Goal: Information Seeking & Learning: Learn about a topic

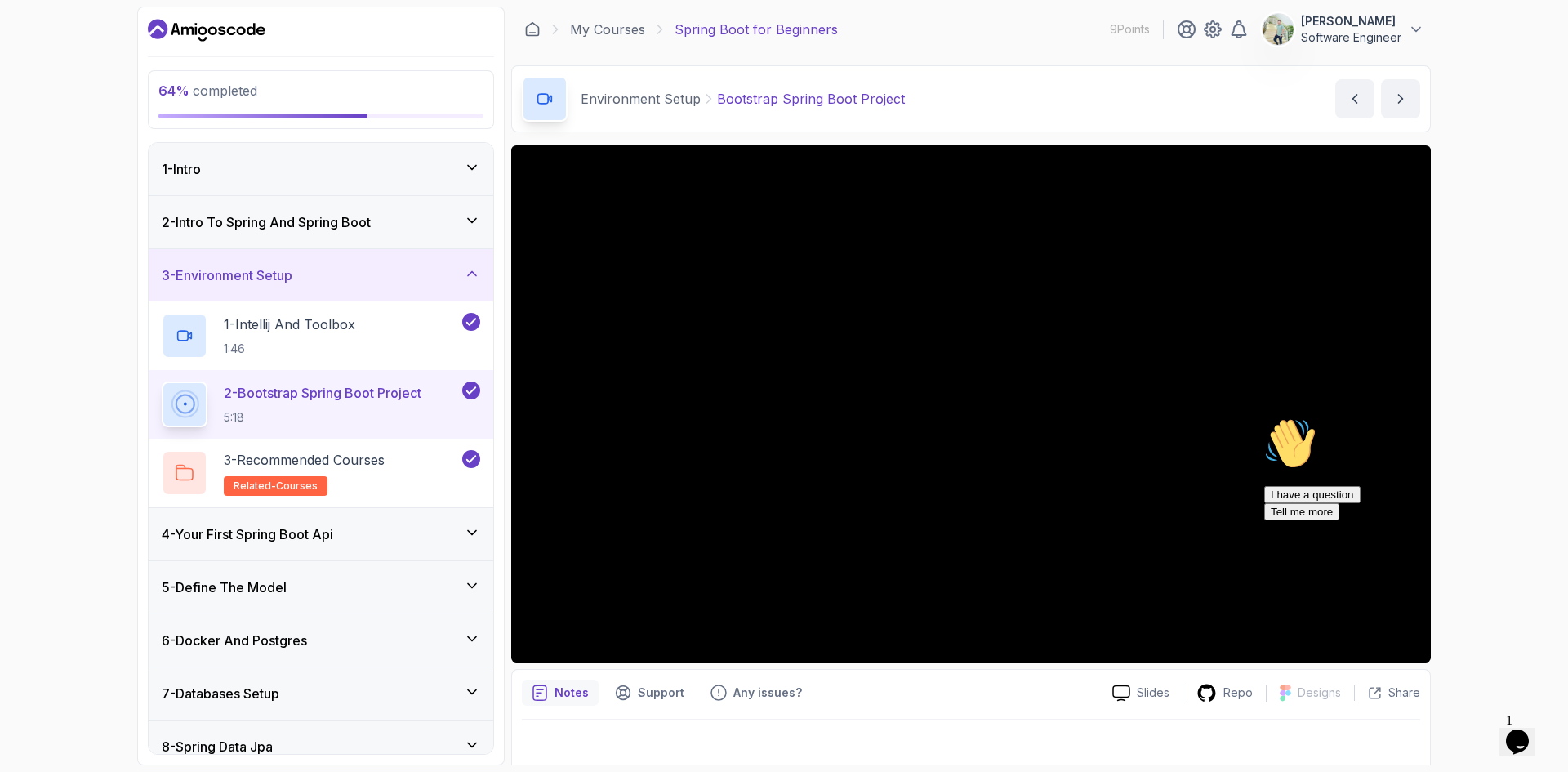
click at [477, 270] on icon at bounding box center [471, 274] width 16 height 16
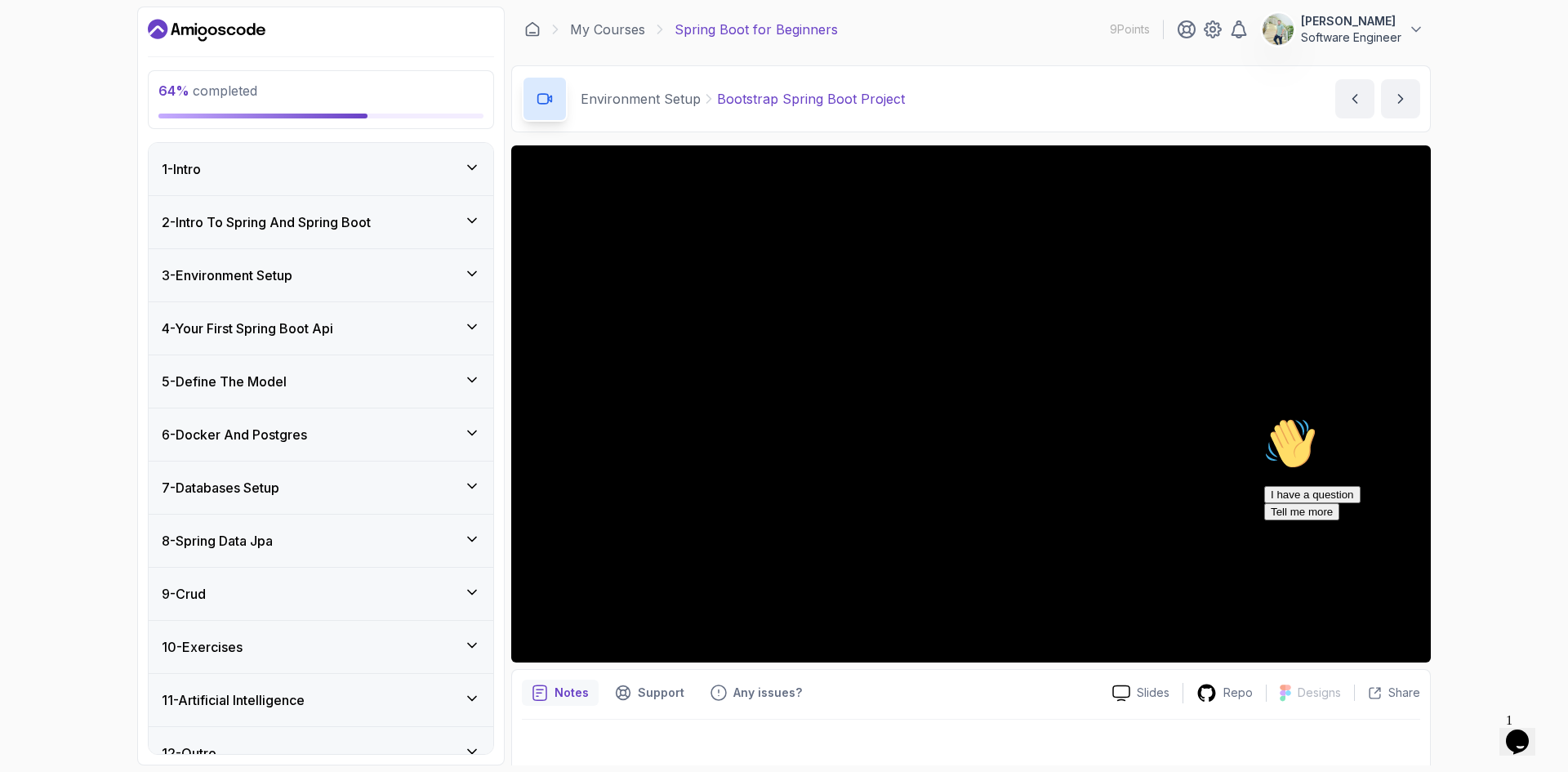
click at [469, 479] on icon at bounding box center [471, 486] width 16 height 16
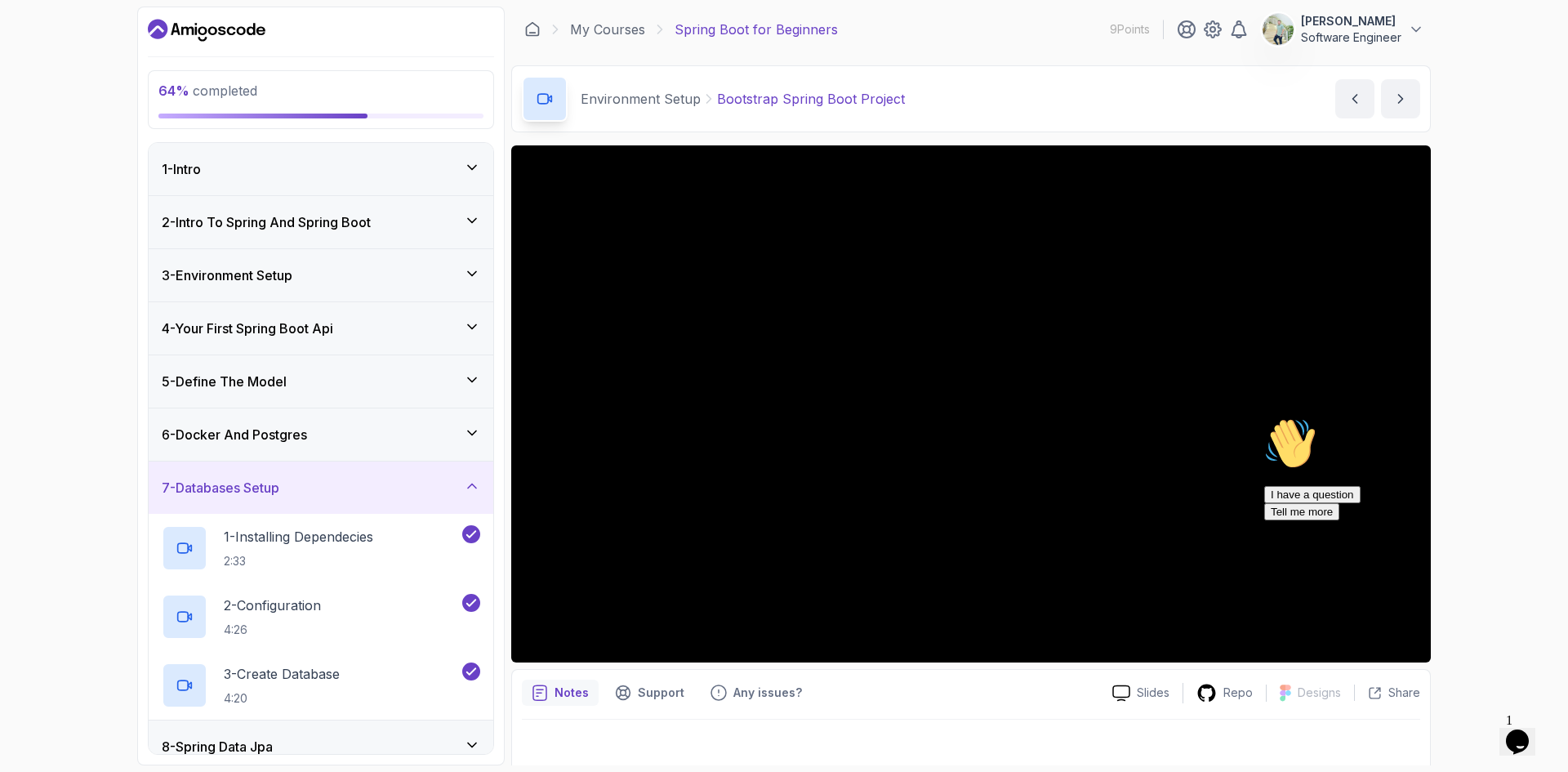
click at [469, 479] on icon at bounding box center [471, 486] width 16 height 16
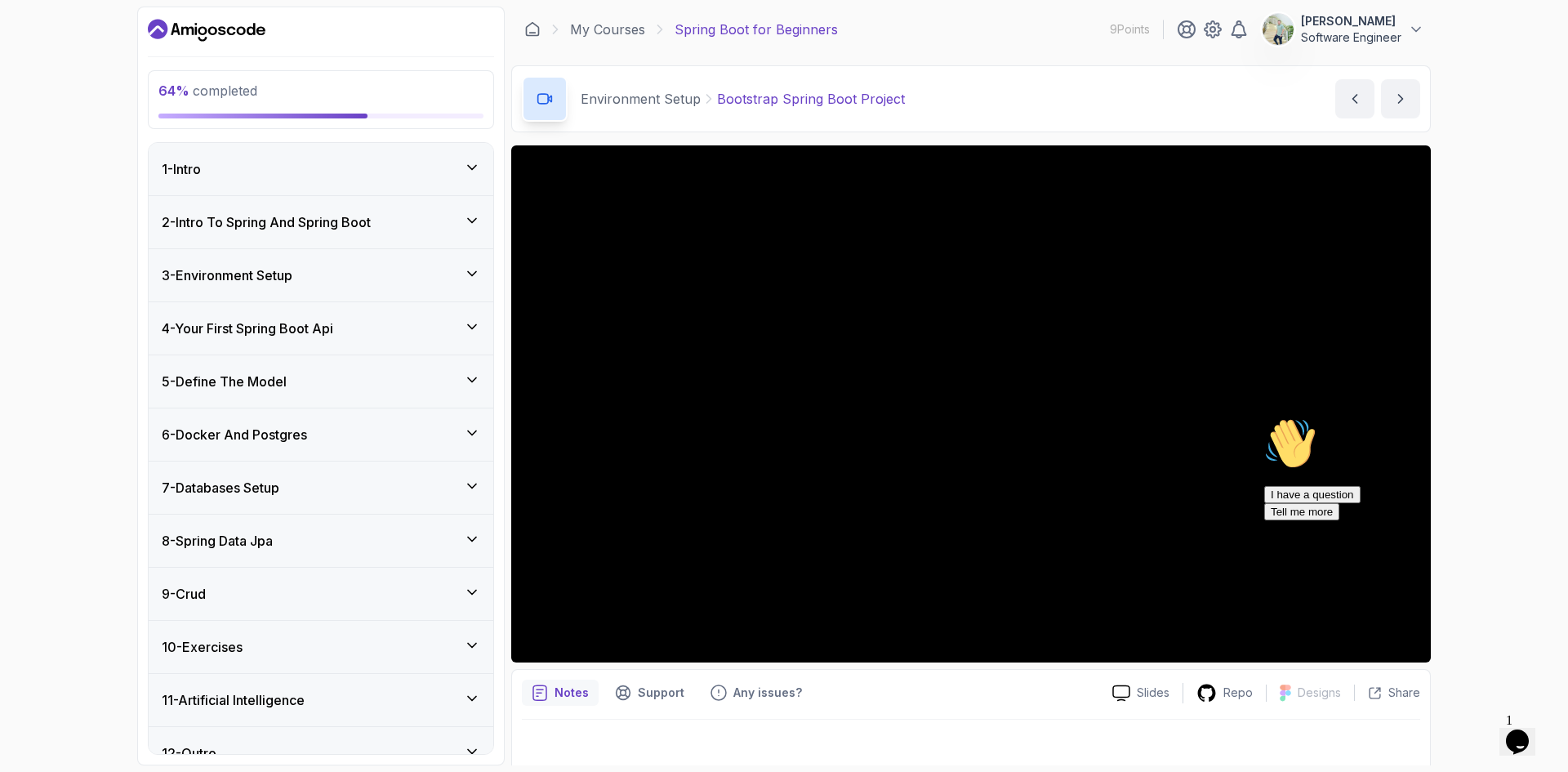
click at [468, 559] on div "8 - Spring Data Jpa" at bounding box center [321, 541] width 345 height 53
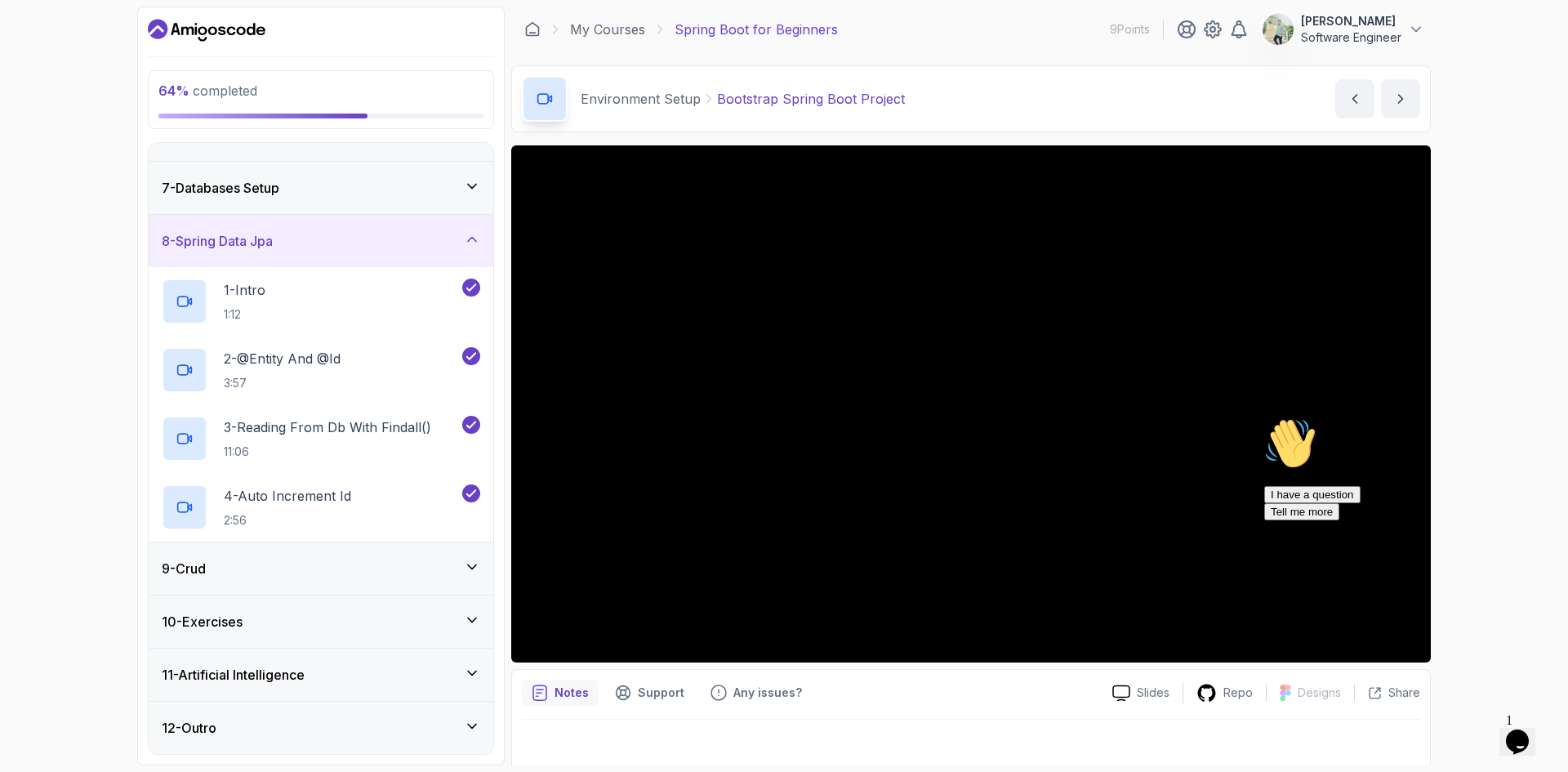
click at [465, 577] on div "9 - Crud" at bounding box center [321, 569] width 319 height 20
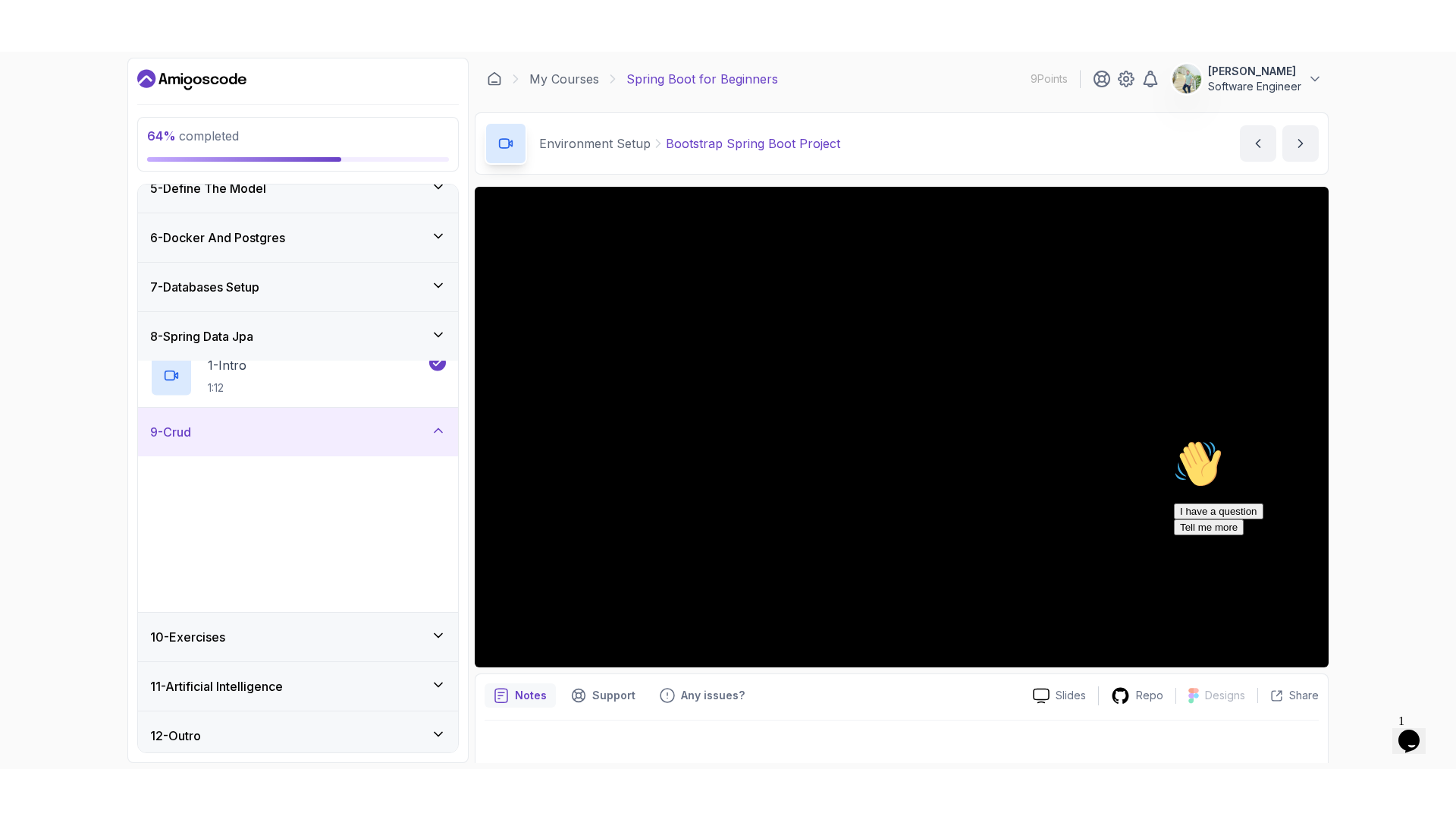
scroll to position [214, 0]
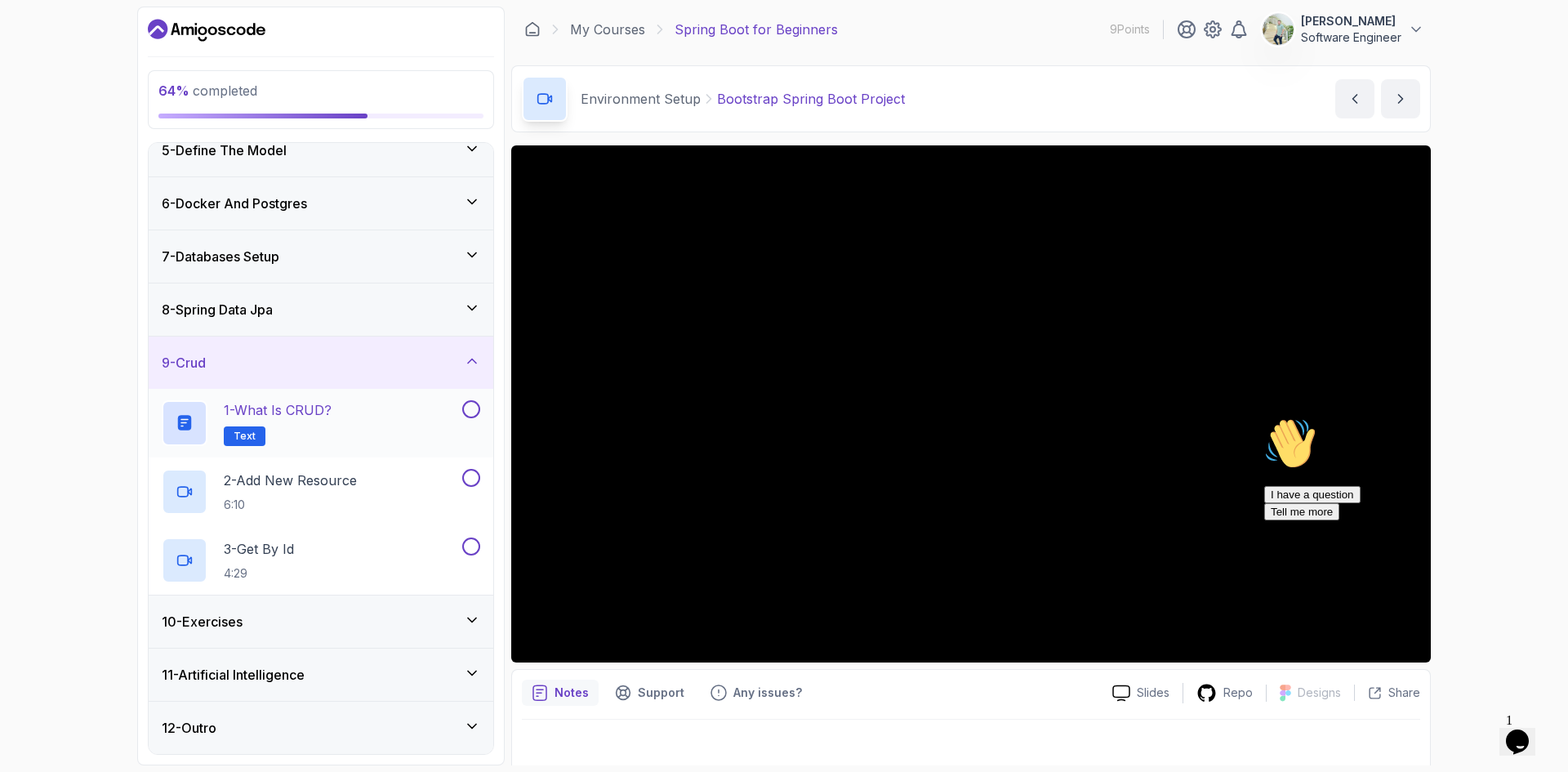
click at [374, 413] on div "1 - What is CRUD? Text" at bounding box center [310, 423] width 297 height 46
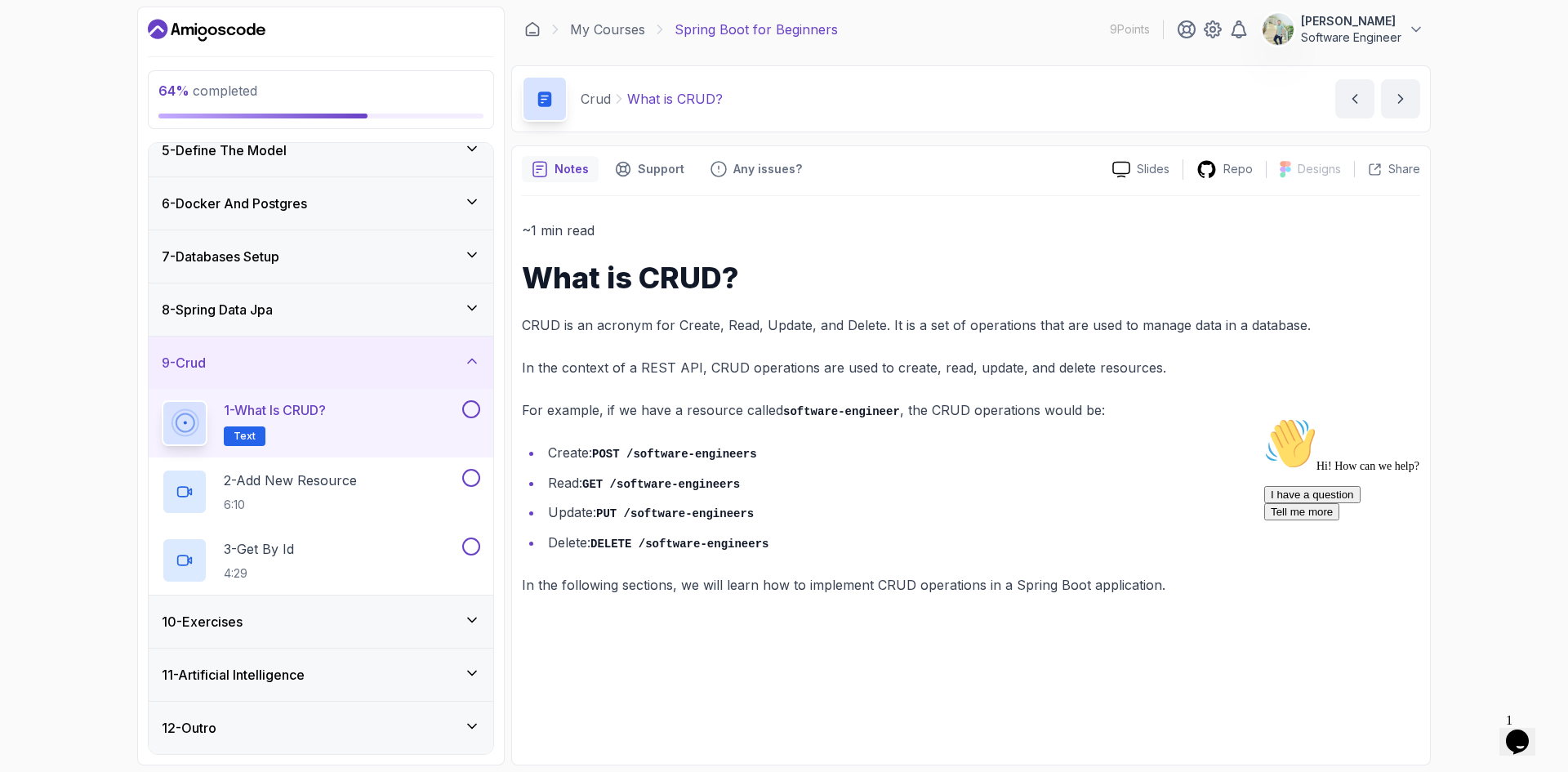
click at [627, 332] on p "CRUD is an acronym for Create, Read, Update, and Delete. It is a set of operati…" at bounding box center [971, 325] width 898 height 23
click at [617, 334] on div at bounding box center [617, 334] width 0 height 0
click at [749, 292] on h1 "What is CRUD?" at bounding box center [971, 277] width 898 height 33
click at [1525, 729] on icon "Opens Chat This icon Opens the chat window." at bounding box center [1517, 742] width 26 height 26
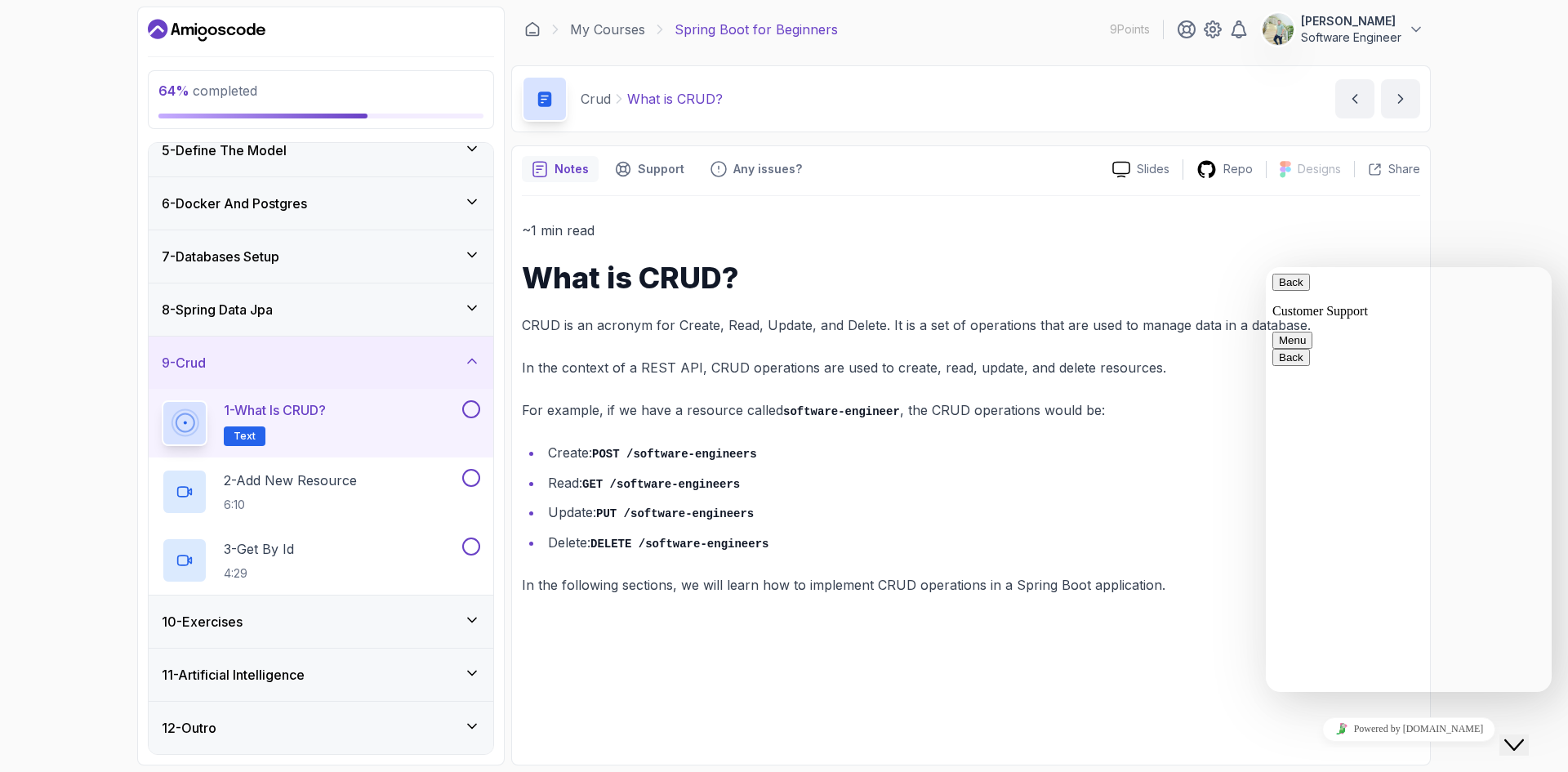
click at [1098, 614] on div "~1 min read What is CRUD? CRUD is an acronym for Create, Read, Update, and Dele…" at bounding box center [971, 476] width 898 height 559
click at [1512, 742] on button "Close Chat This icon closes the chat window." at bounding box center [1515, 744] width 30 height 21
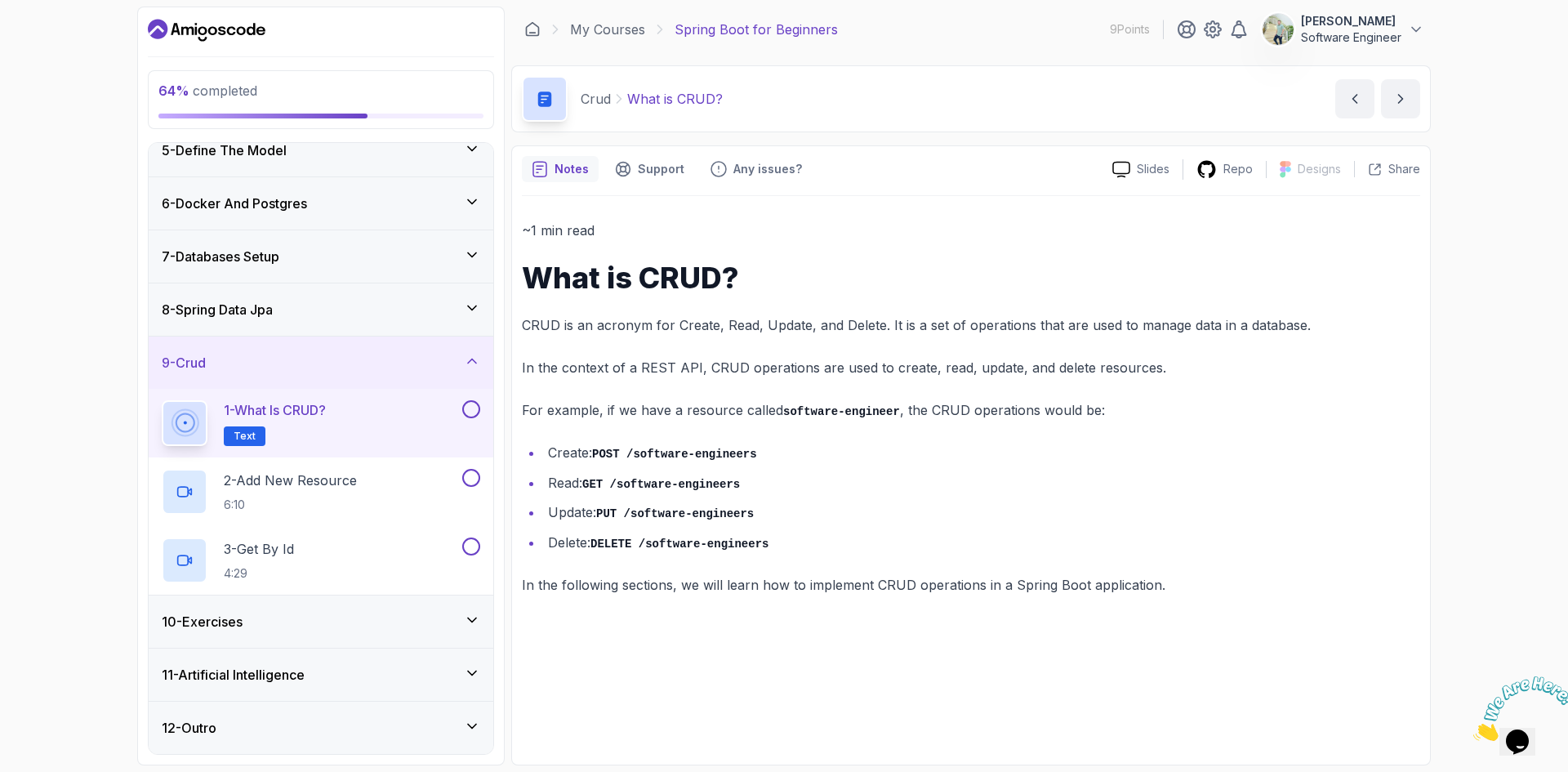
click at [468, 414] on button at bounding box center [471, 409] width 18 height 18
click at [1403, 105] on icon "next content" at bounding box center [1401, 99] width 16 height 16
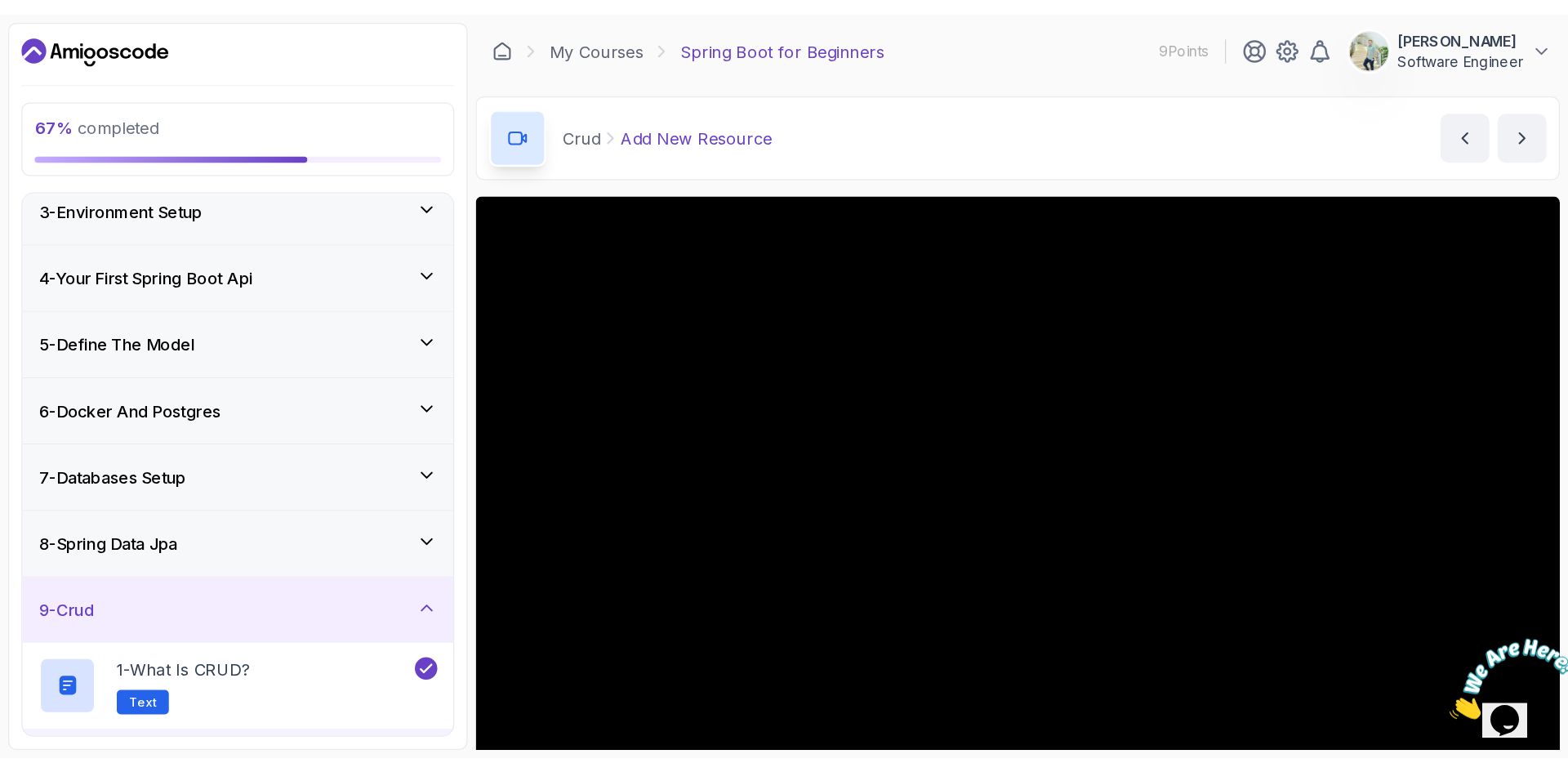
scroll to position [118, 0]
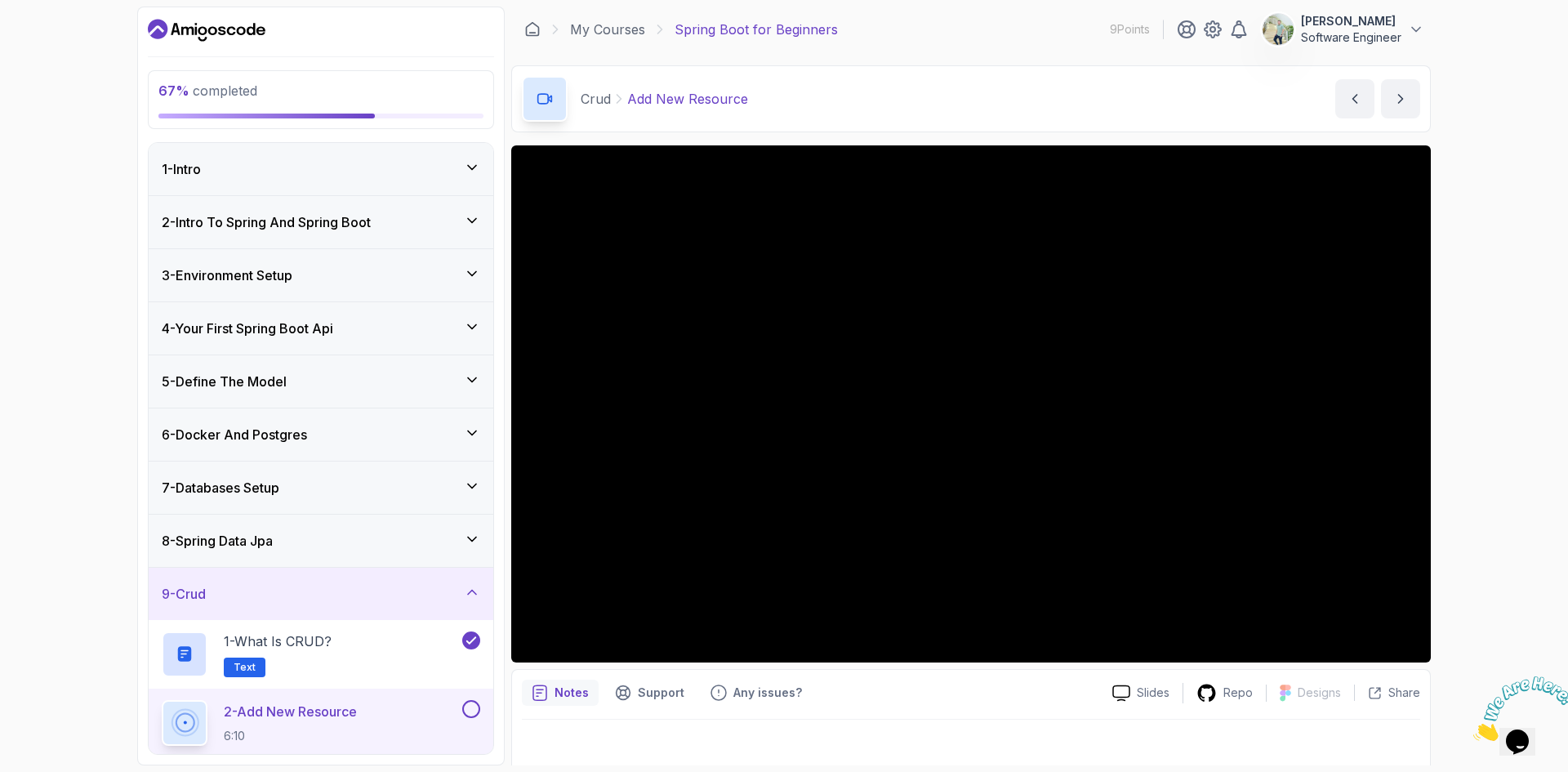
click at [1246, 138] on main "My Courses Spring Boot for Beginners 9 Points moemen gaballa Software Engineer …" at bounding box center [971, 386] width 920 height 759
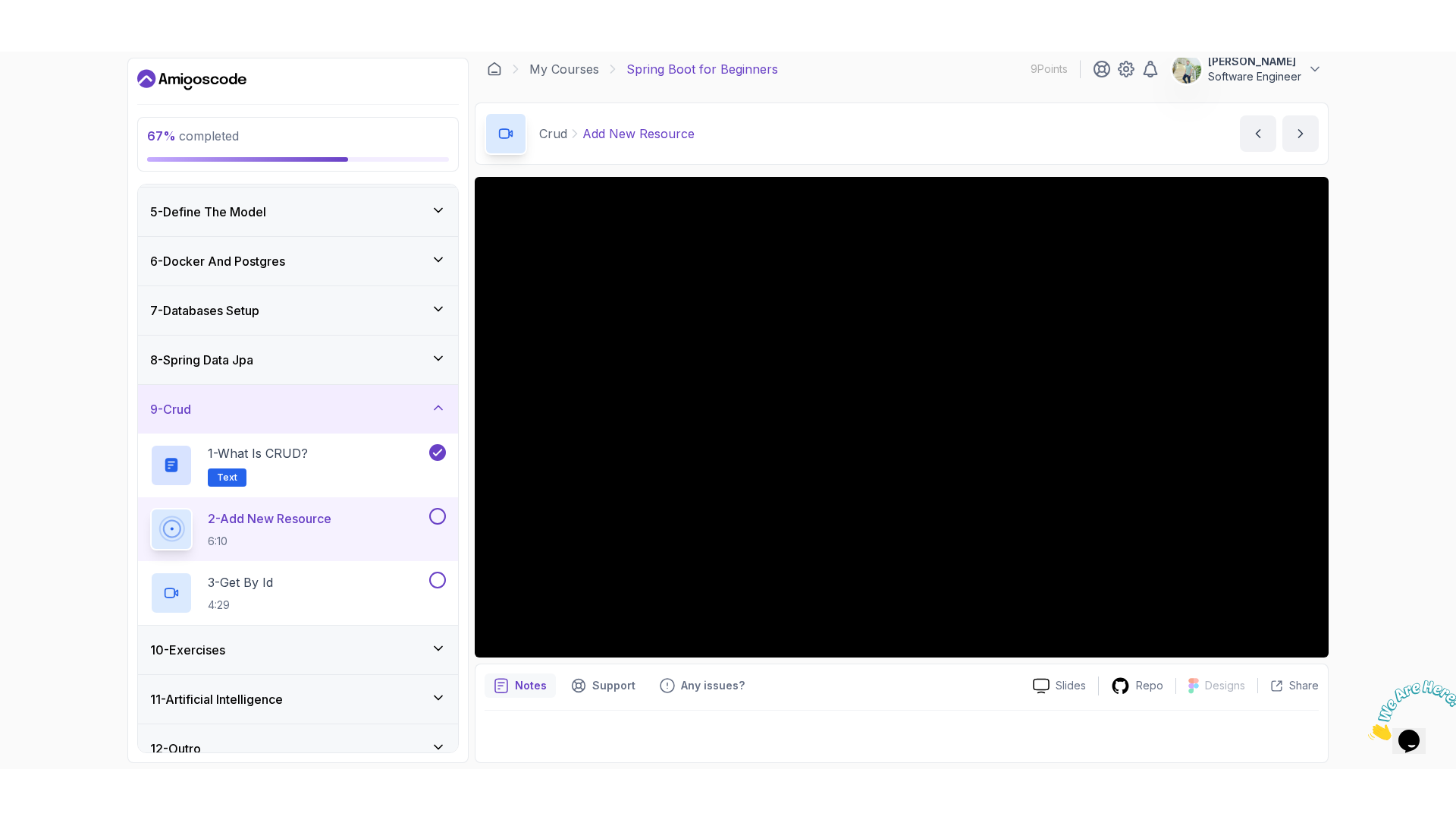
scroll to position [214, 0]
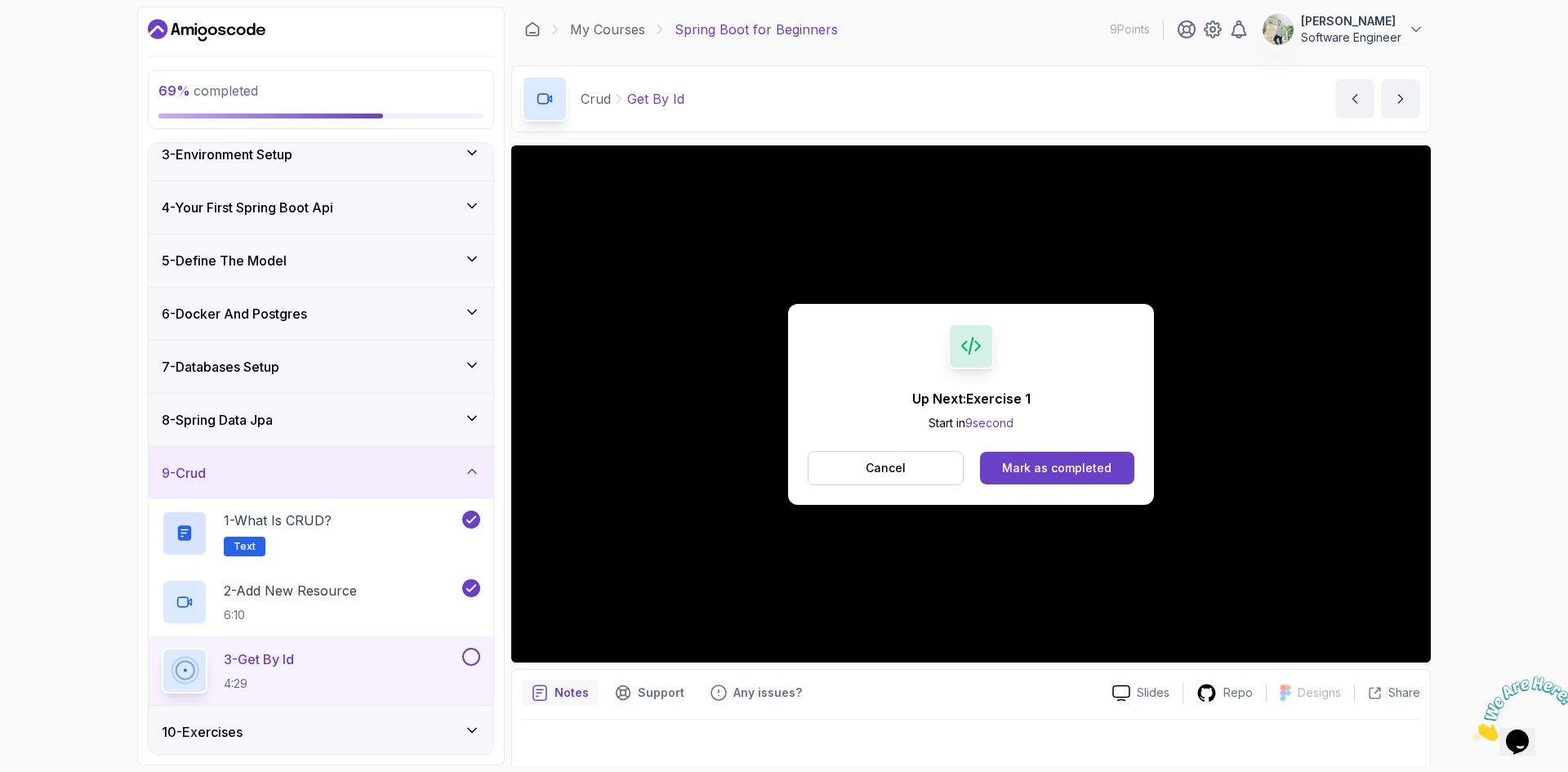
scroll to position [231, 0]
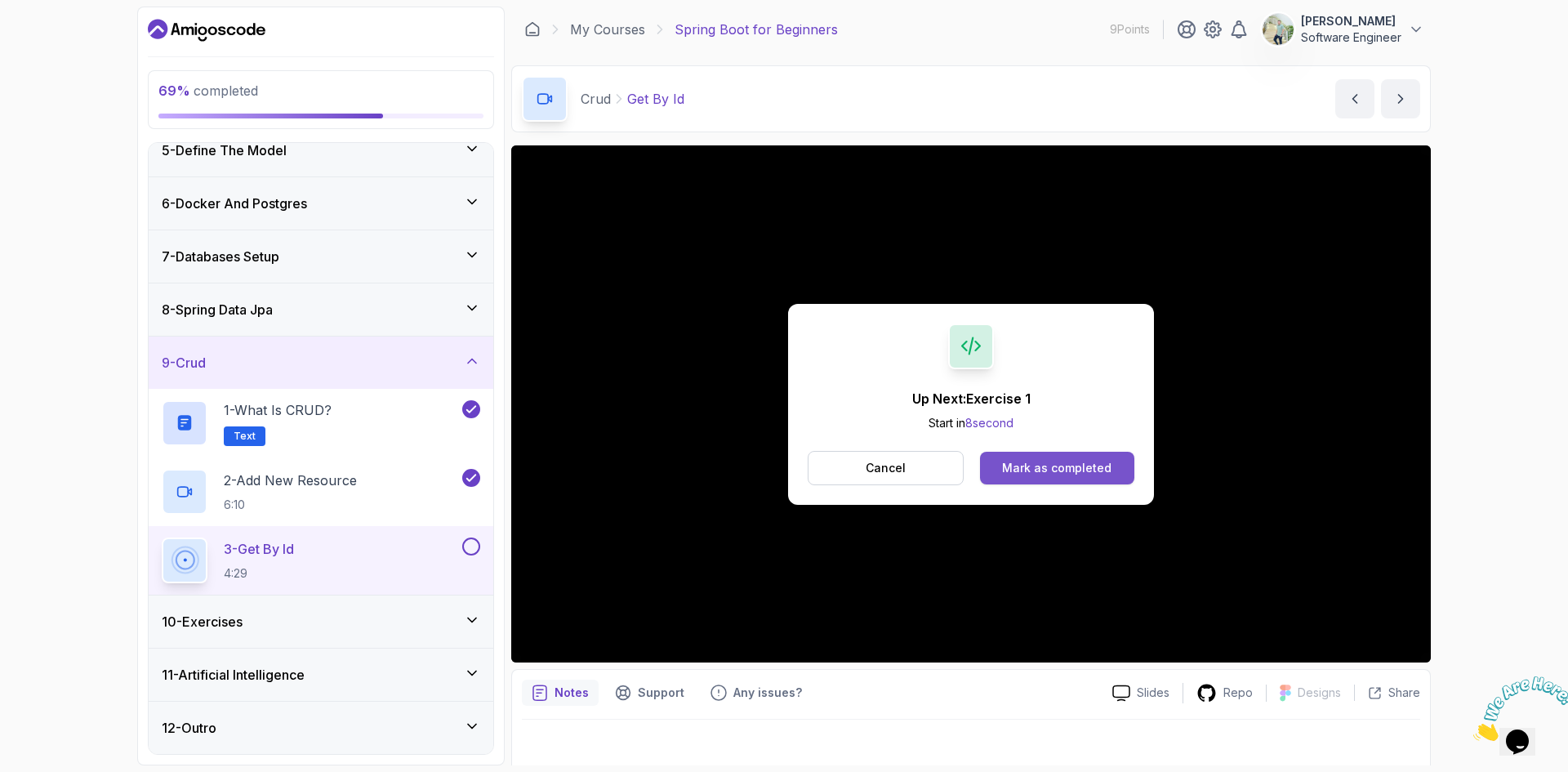
click at [1085, 466] on div "Mark as completed" at bounding box center [1057, 468] width 110 height 16
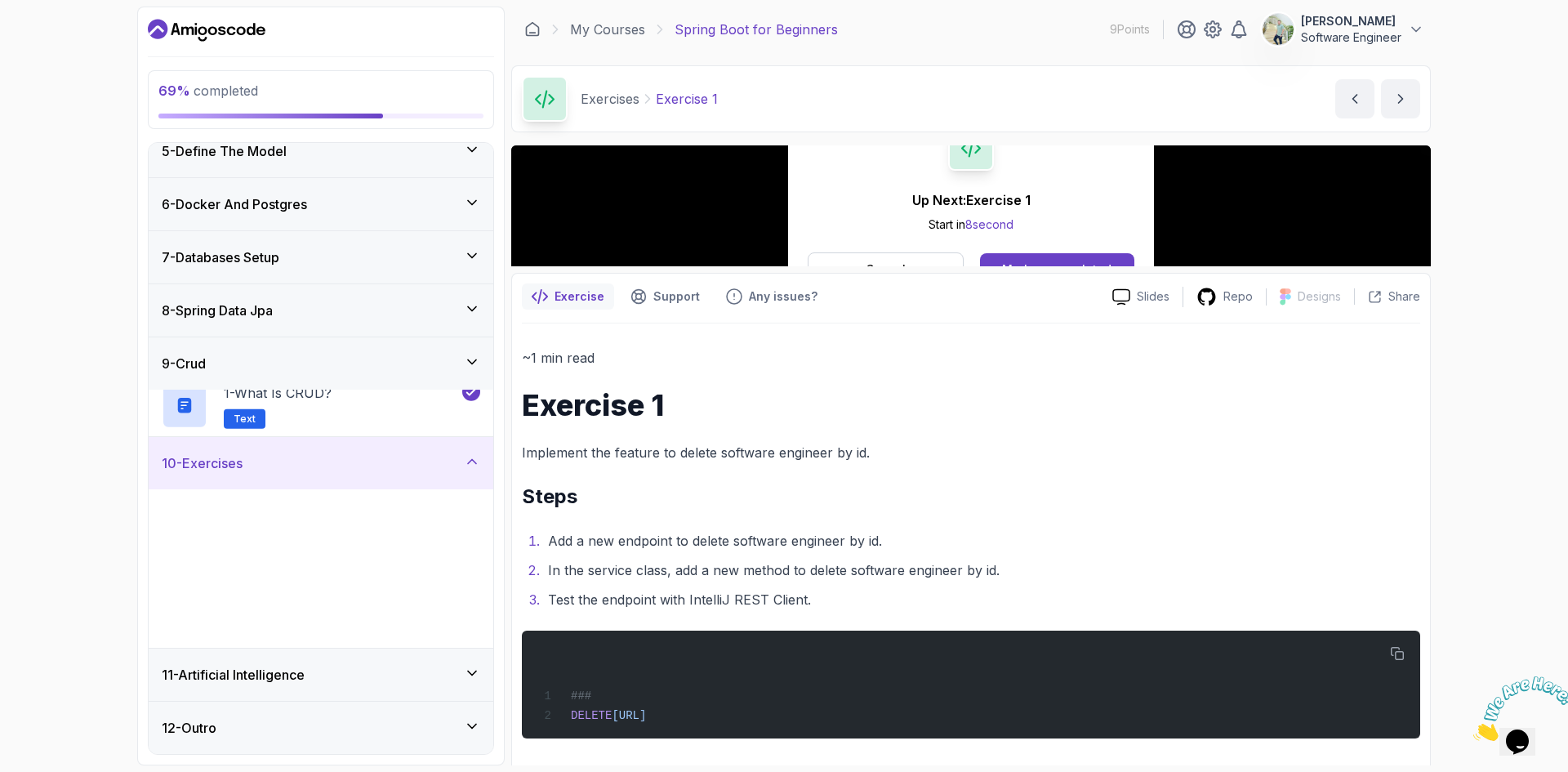
scroll to position [231, 0]
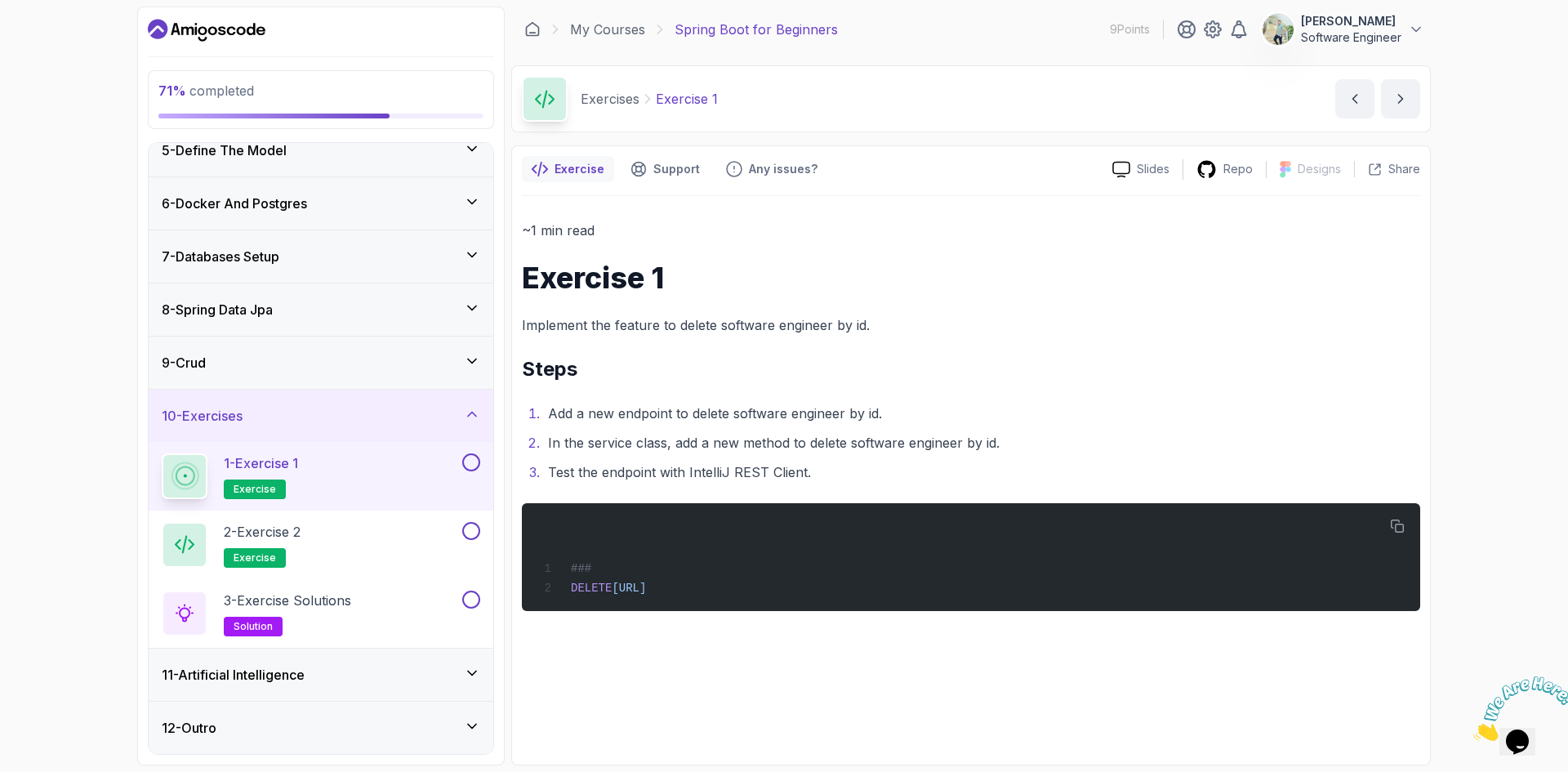
click at [472, 459] on button at bounding box center [471, 463] width 18 height 18
click at [328, 556] on div "2 - Exercise 2 exercise" at bounding box center [310, 545] width 297 height 46
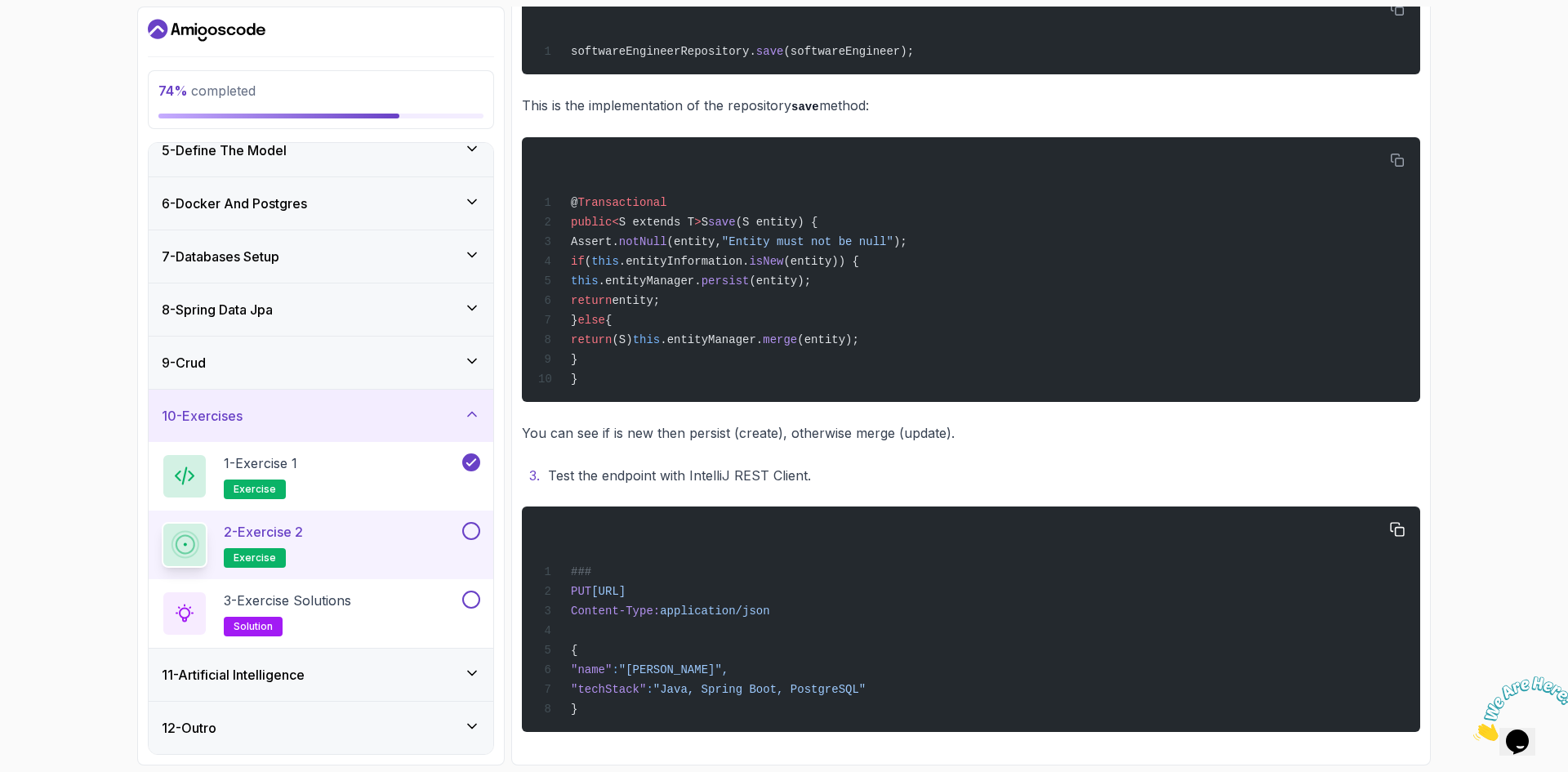
scroll to position [503, 0]
click at [472, 532] on button at bounding box center [471, 531] width 18 height 18
click at [404, 594] on div "3 - Exercise Solutions solution" at bounding box center [310, 613] width 297 height 46
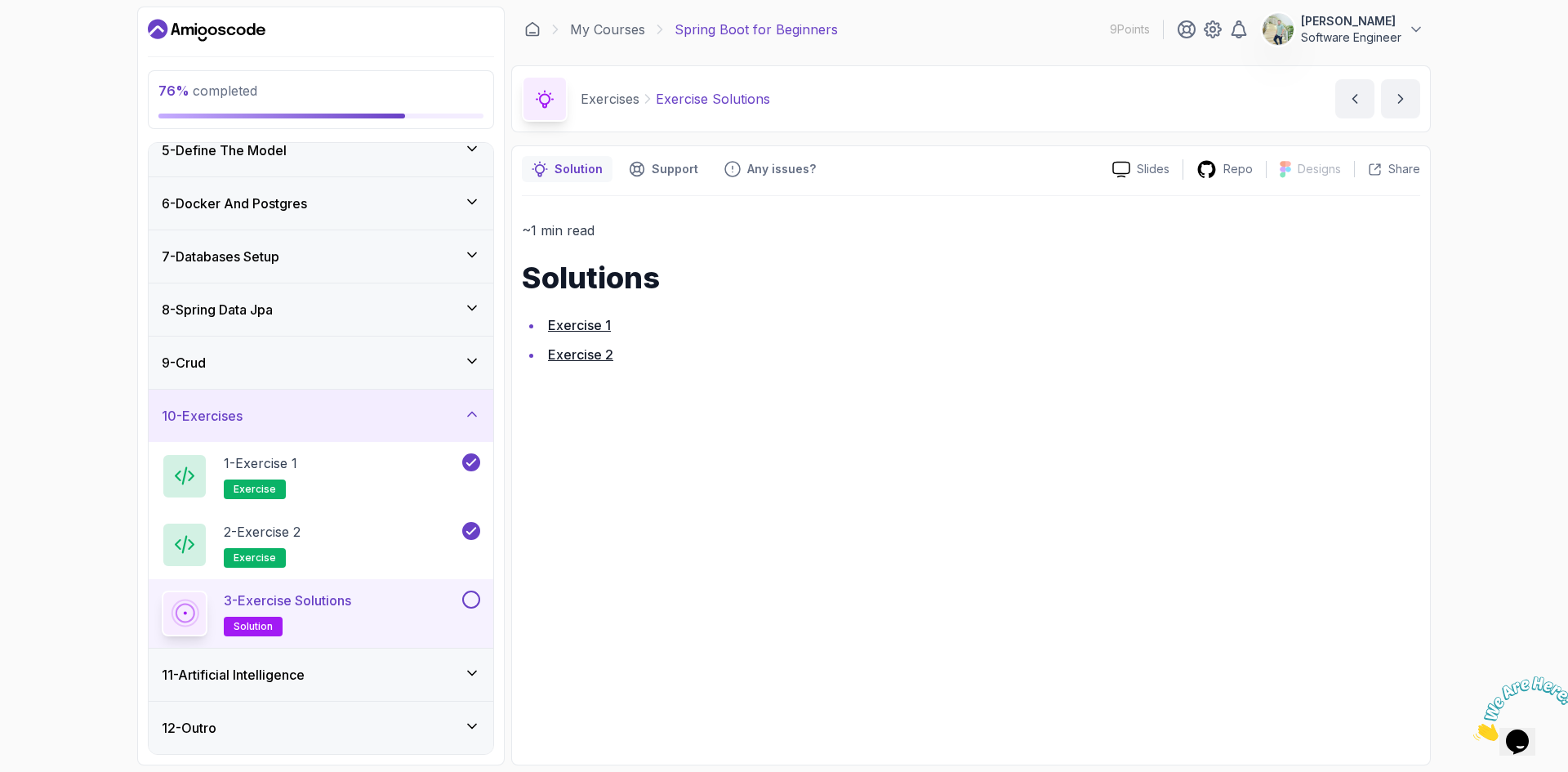
click at [583, 321] on link "Exercise 1" at bounding box center [578, 325] width 62 height 16
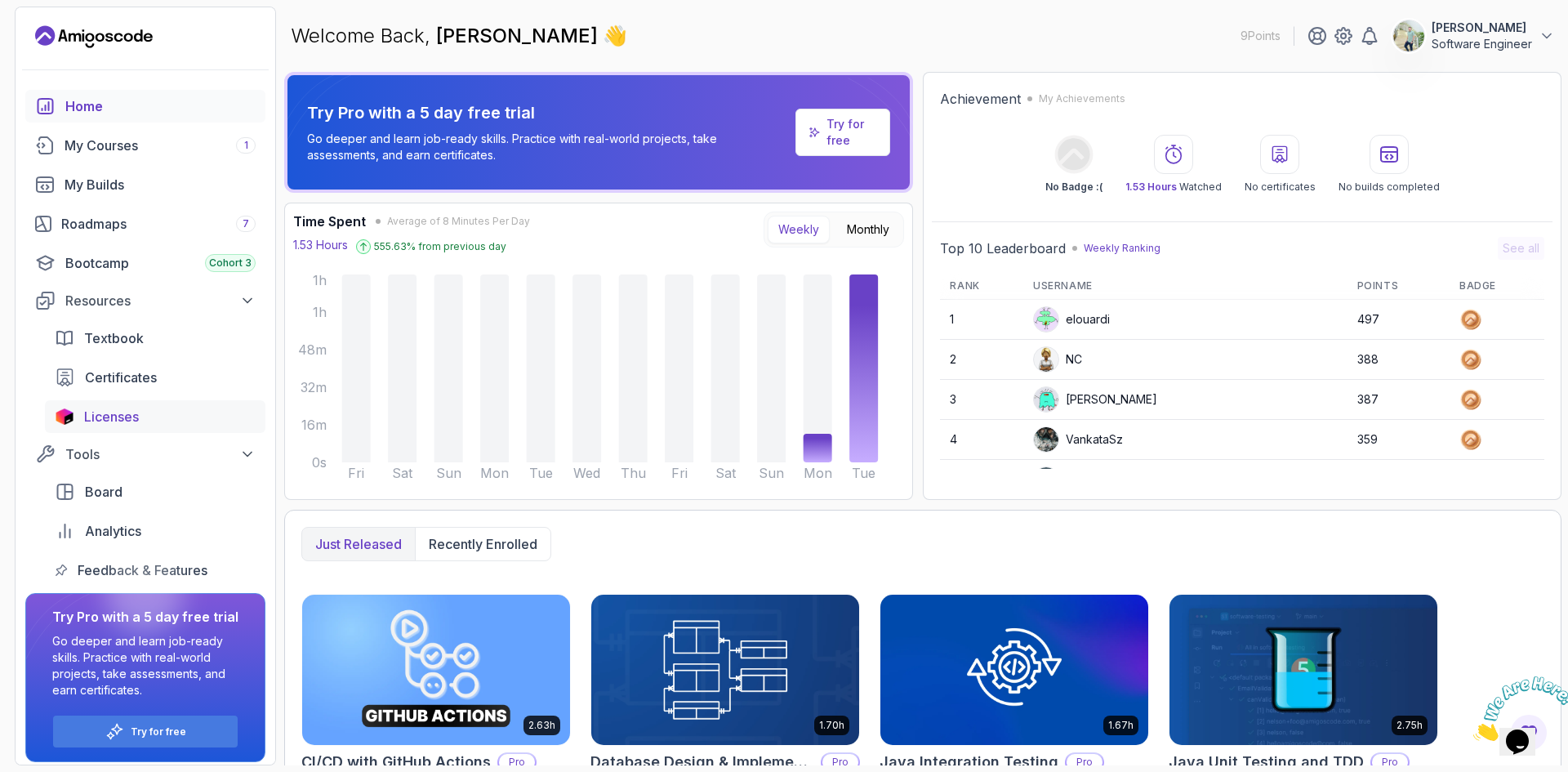
click at [123, 417] on span "Licenses" at bounding box center [111, 417] width 54 height 20
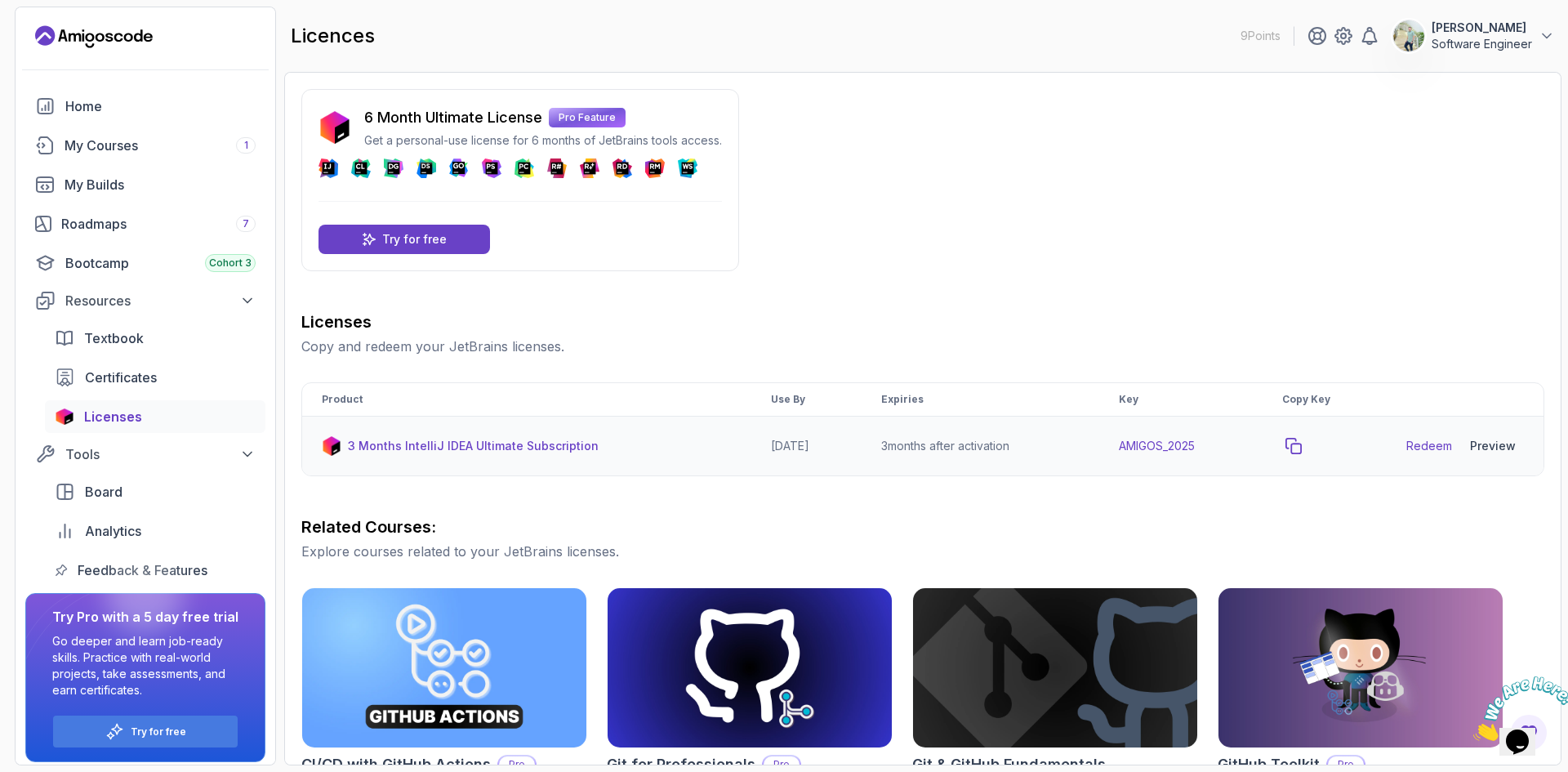
click at [1302, 448] on icon "copy-button" at bounding box center [1294, 446] width 16 height 16
click at [1427, 447] on link "Redeem" at bounding box center [1429, 446] width 46 height 16
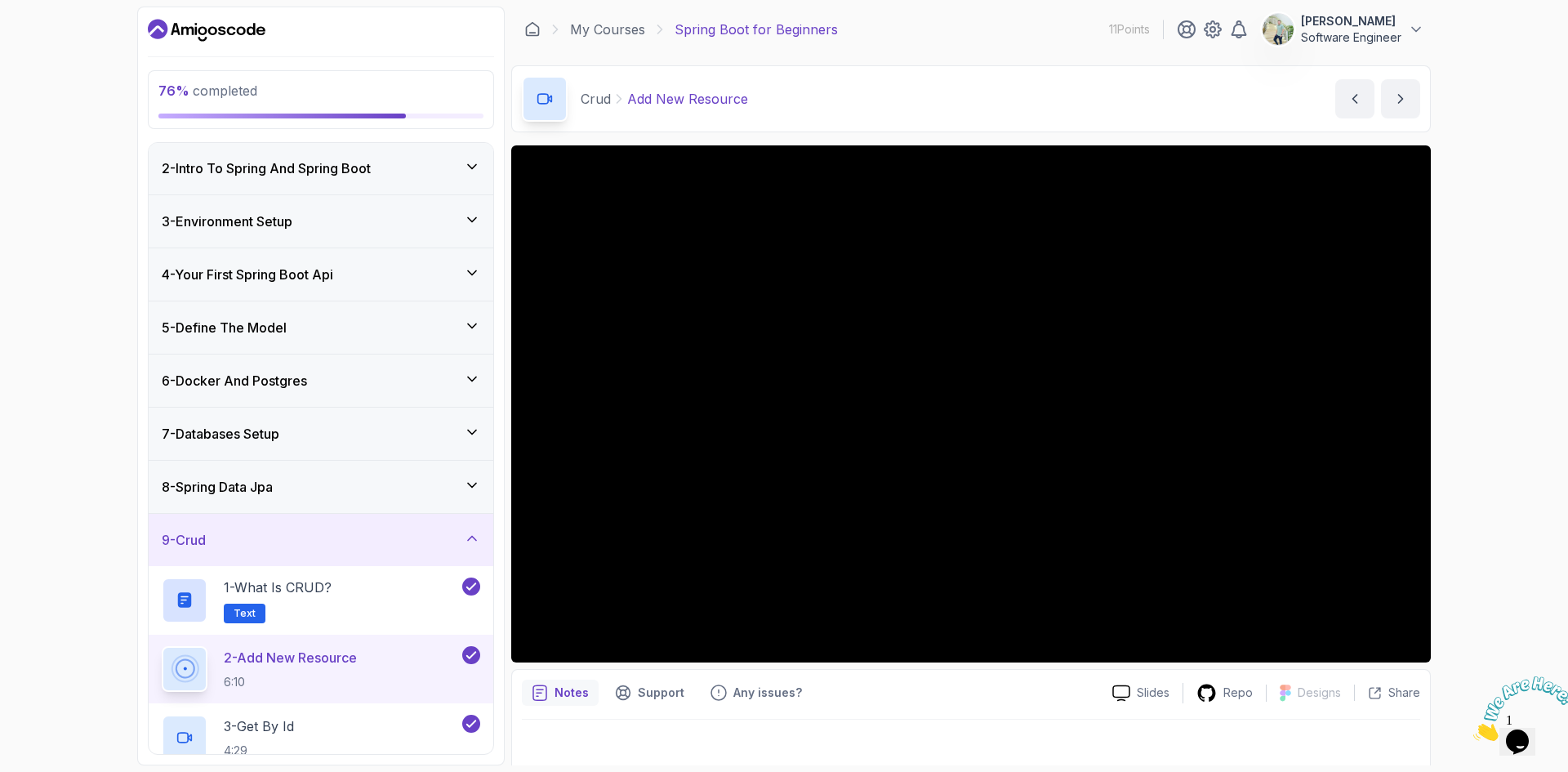
scroll to position [231, 0]
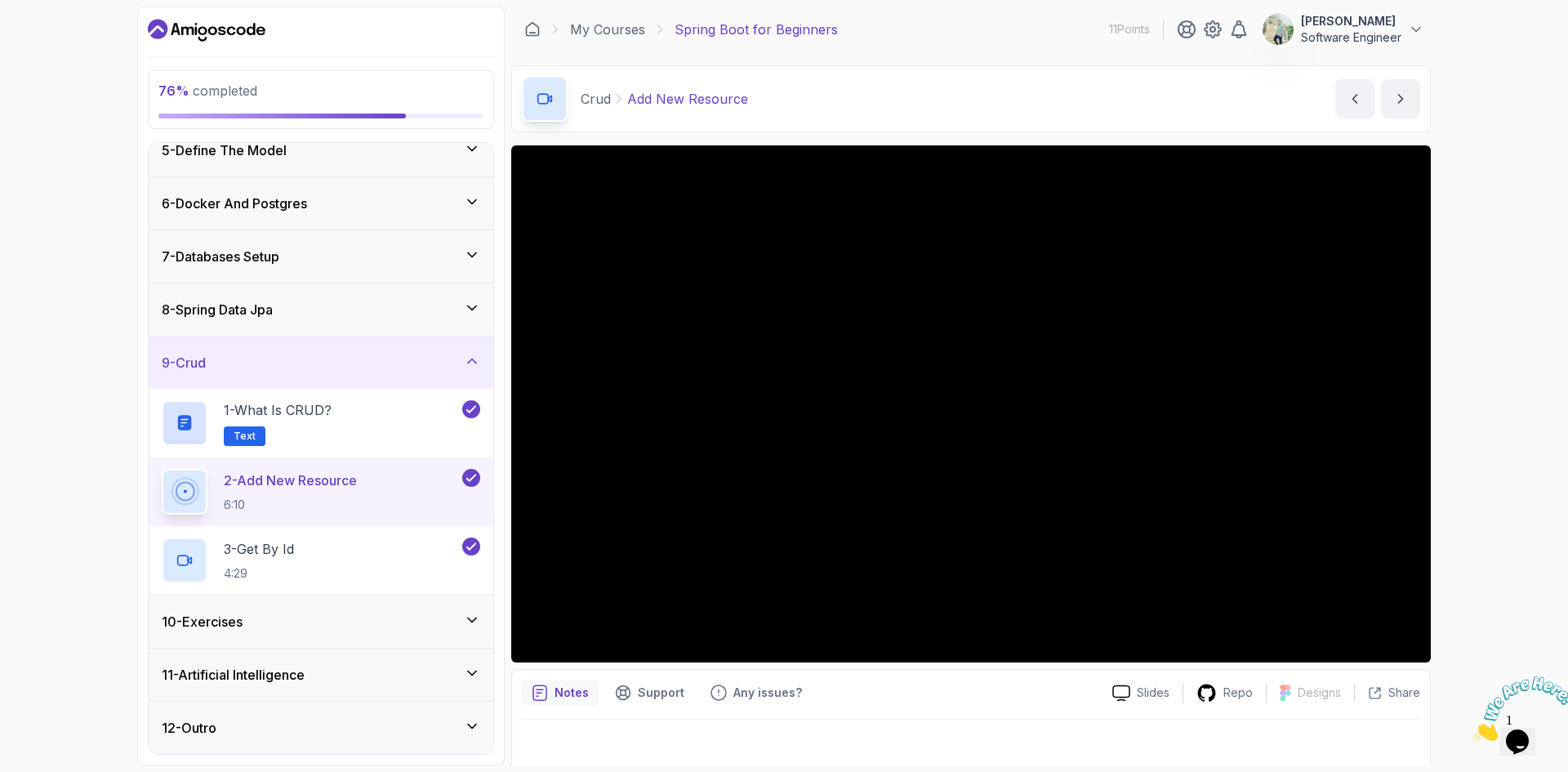
click at [478, 361] on icon at bounding box center [471, 361] width 16 height 16
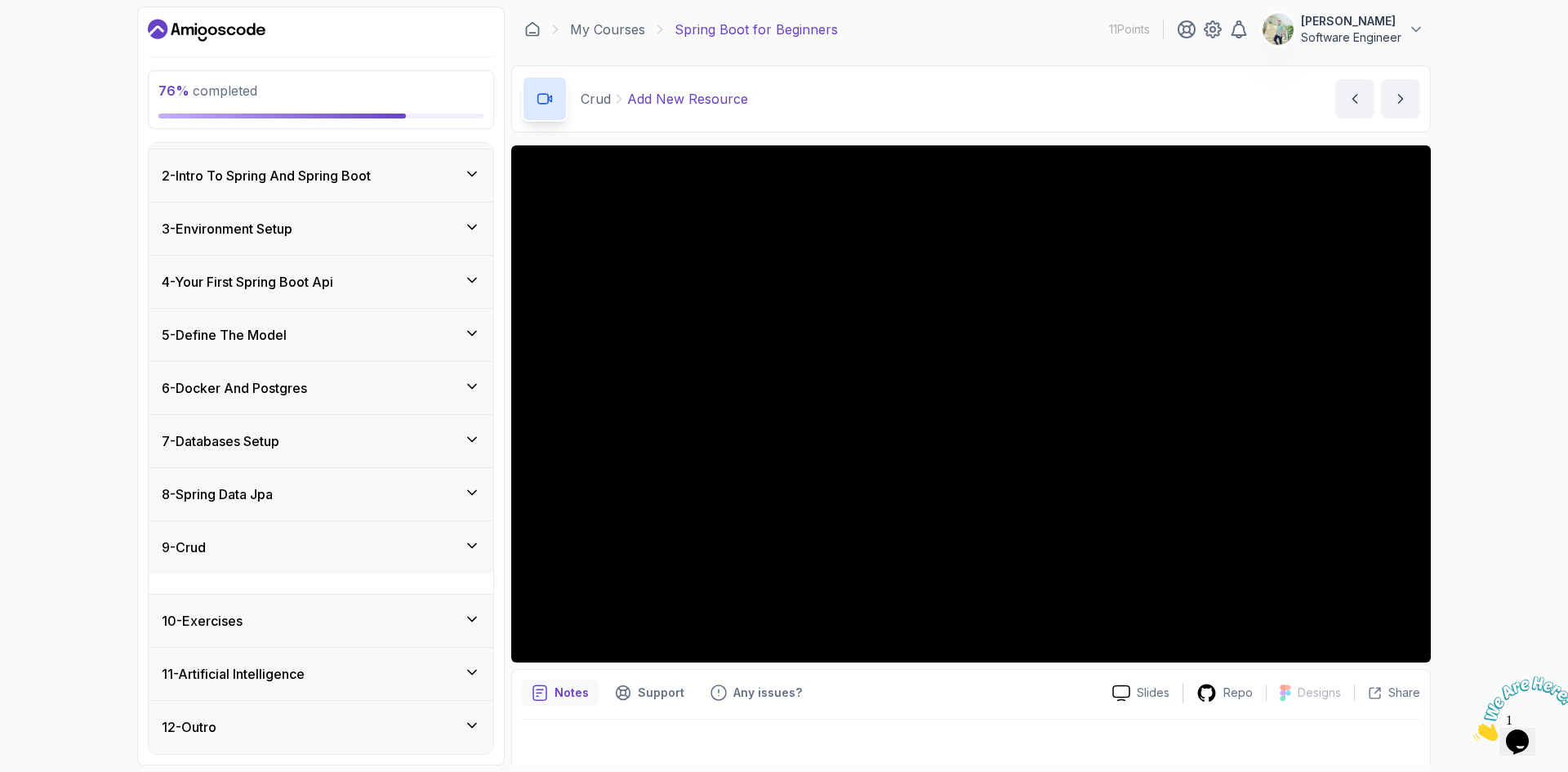
scroll to position [26, 0]
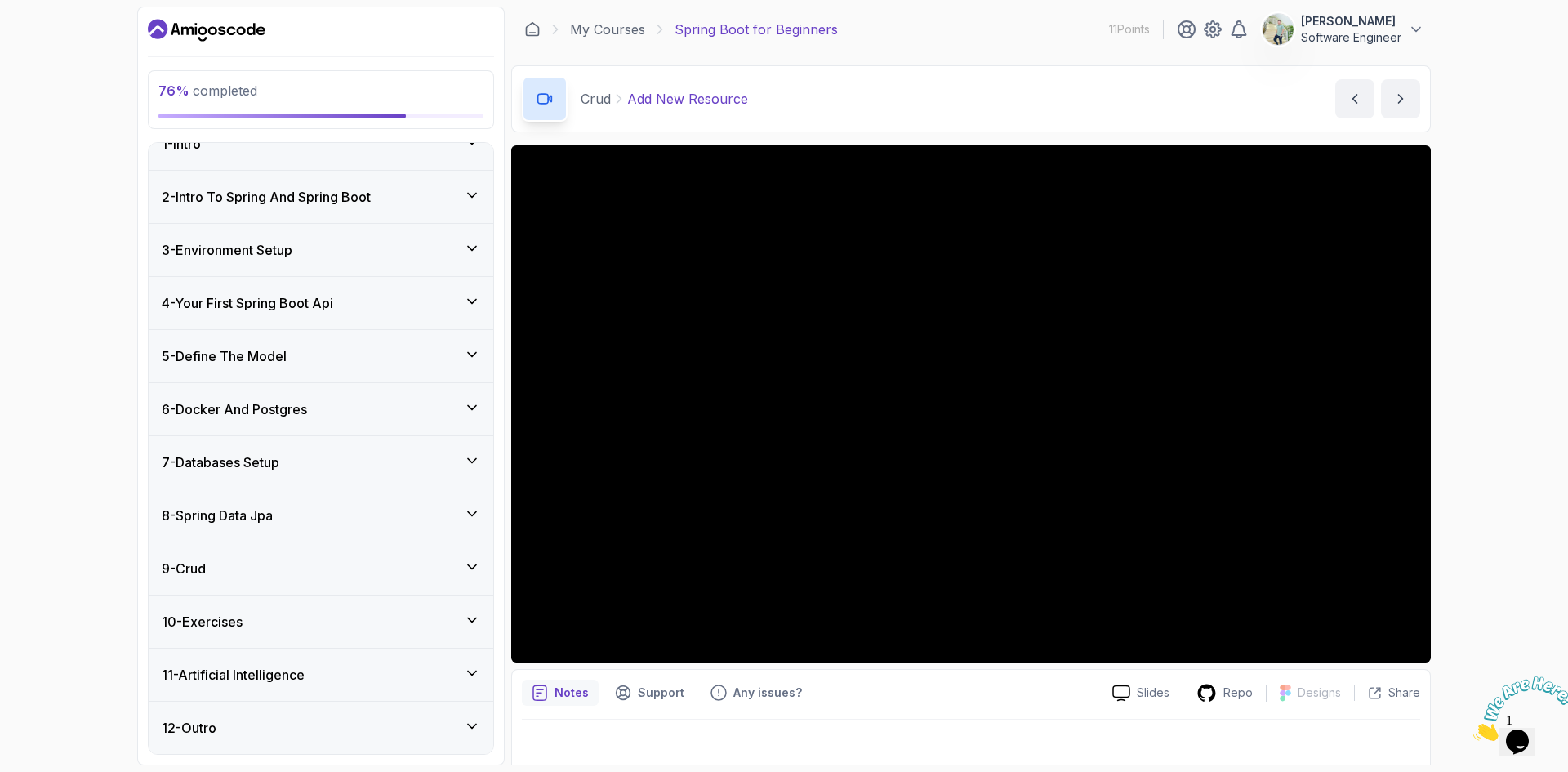
click at [434, 624] on div "10 - Exercises" at bounding box center [321, 622] width 319 height 20
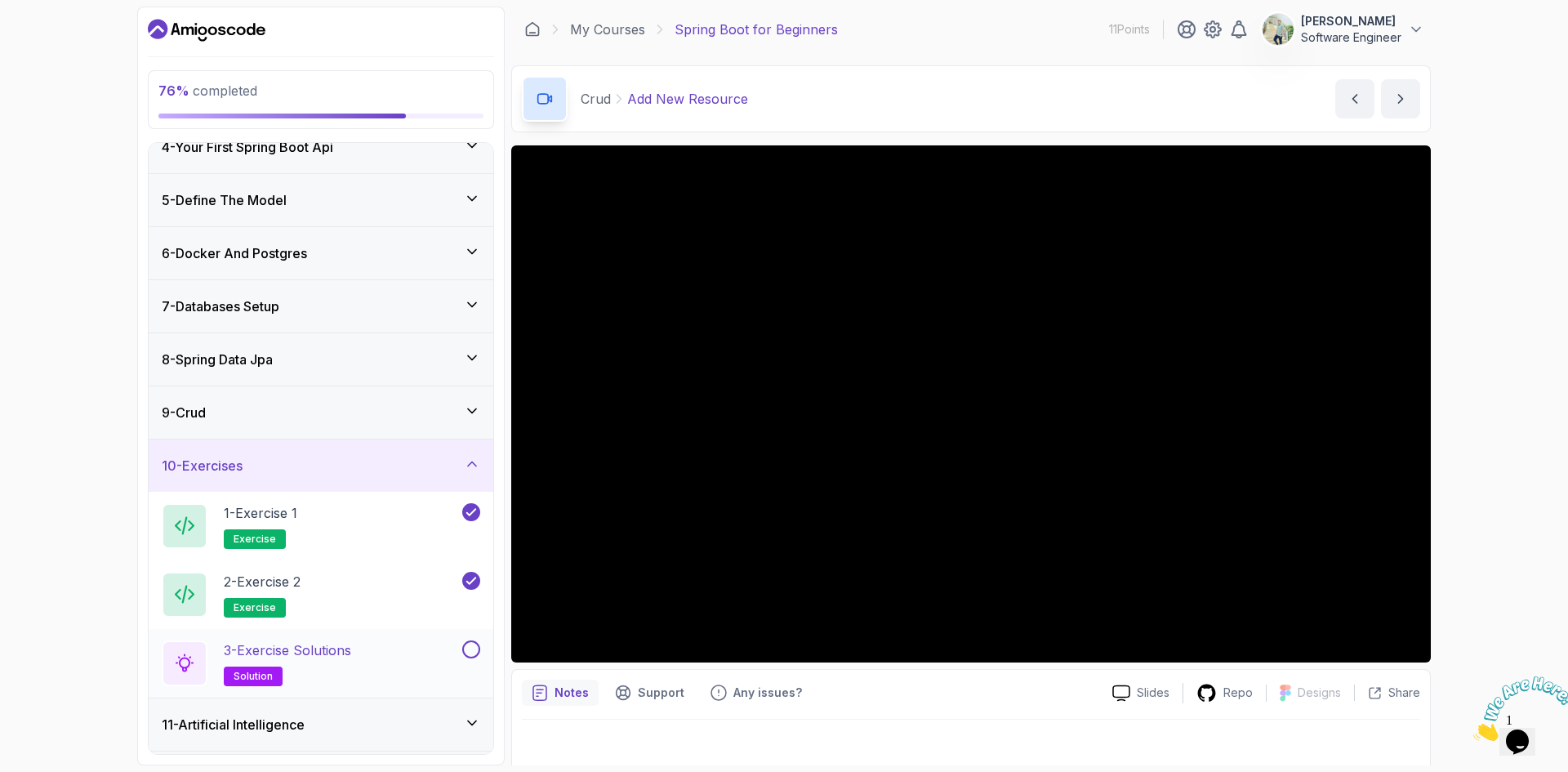
scroll to position [188, 0]
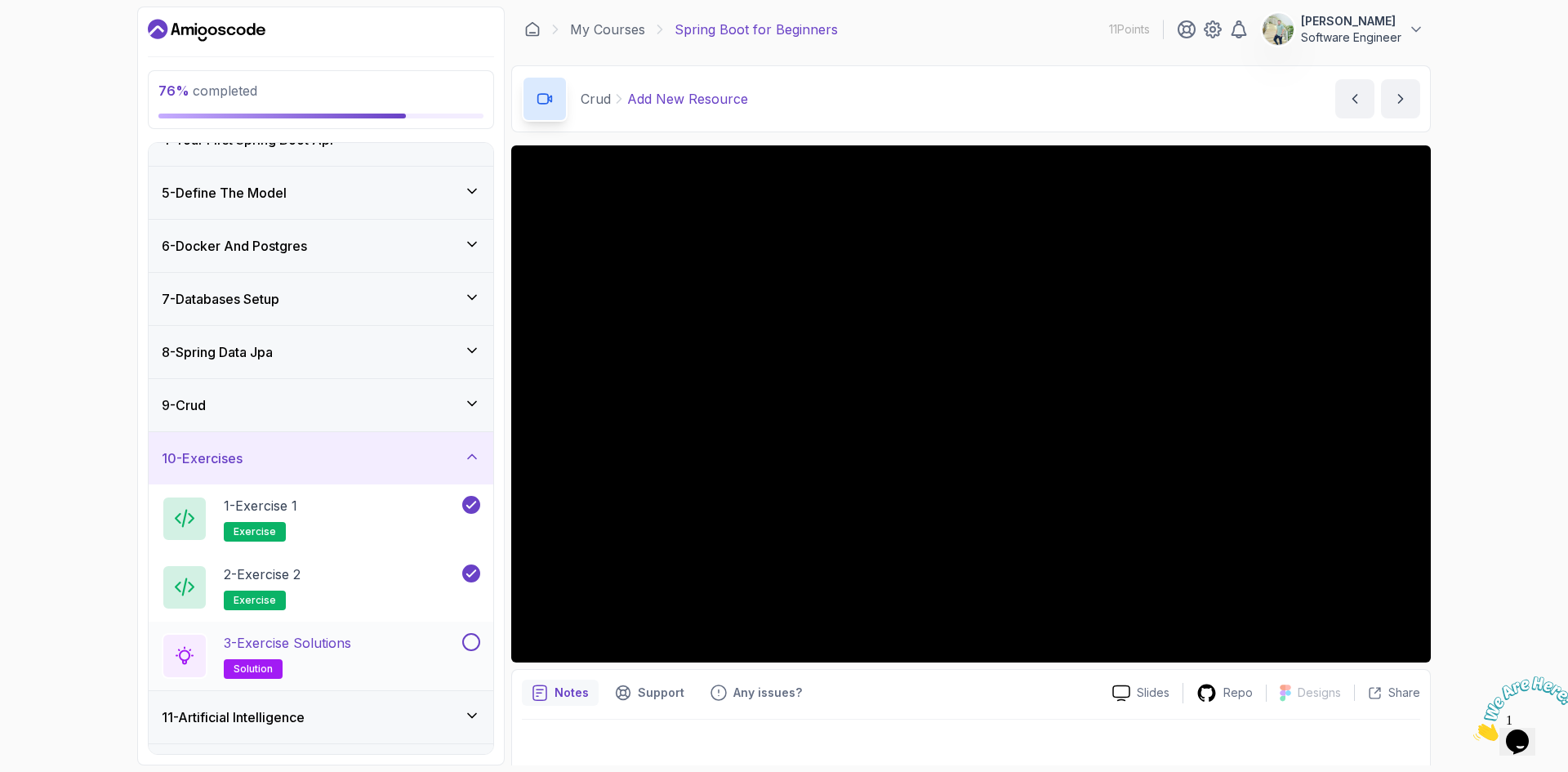
click at [347, 645] on p "3 - Exercise Solutions" at bounding box center [287, 643] width 128 height 20
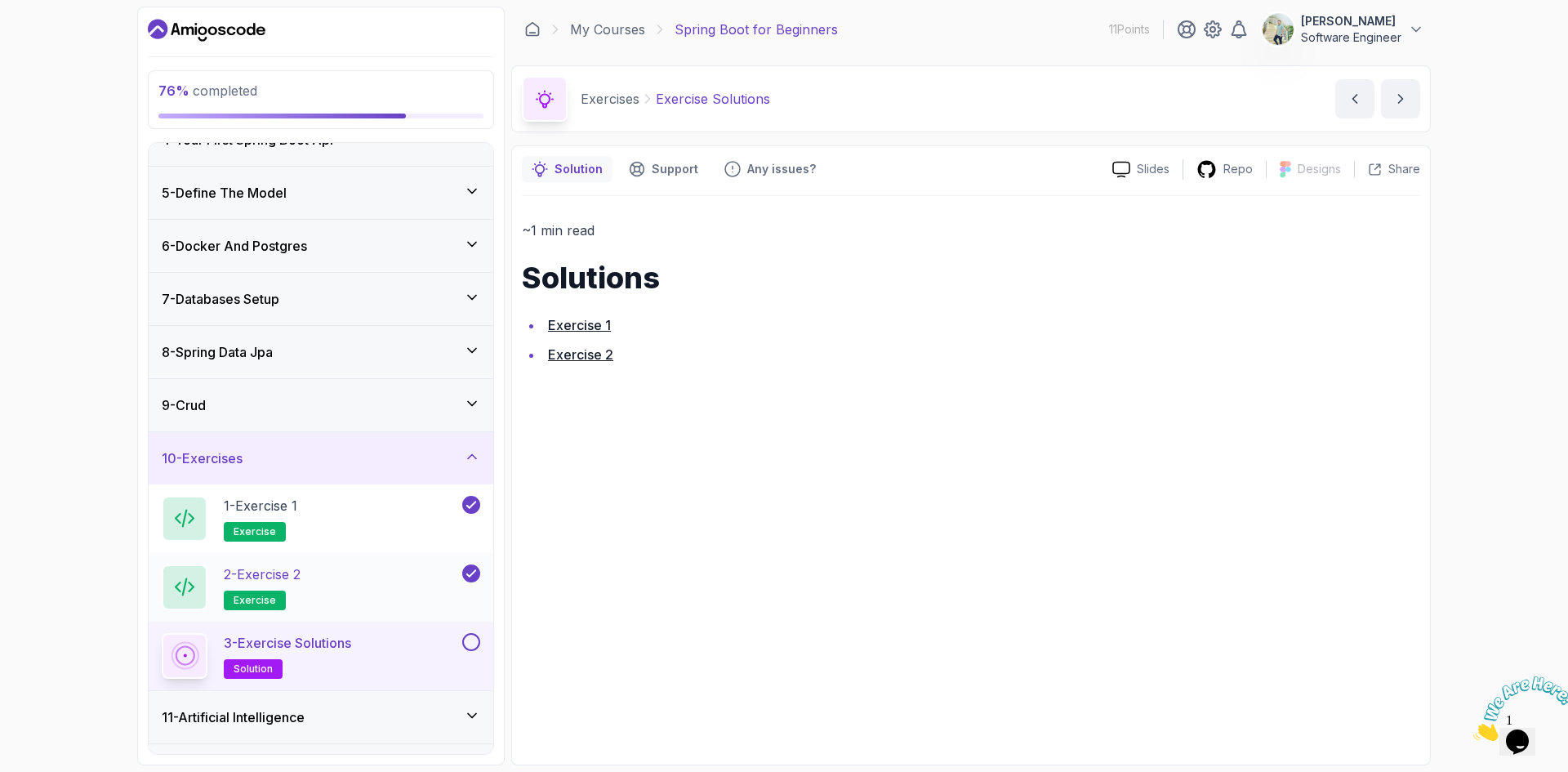
click at [310, 581] on div "2 - Exercise 2 exercise" at bounding box center [310, 588] width 297 height 46
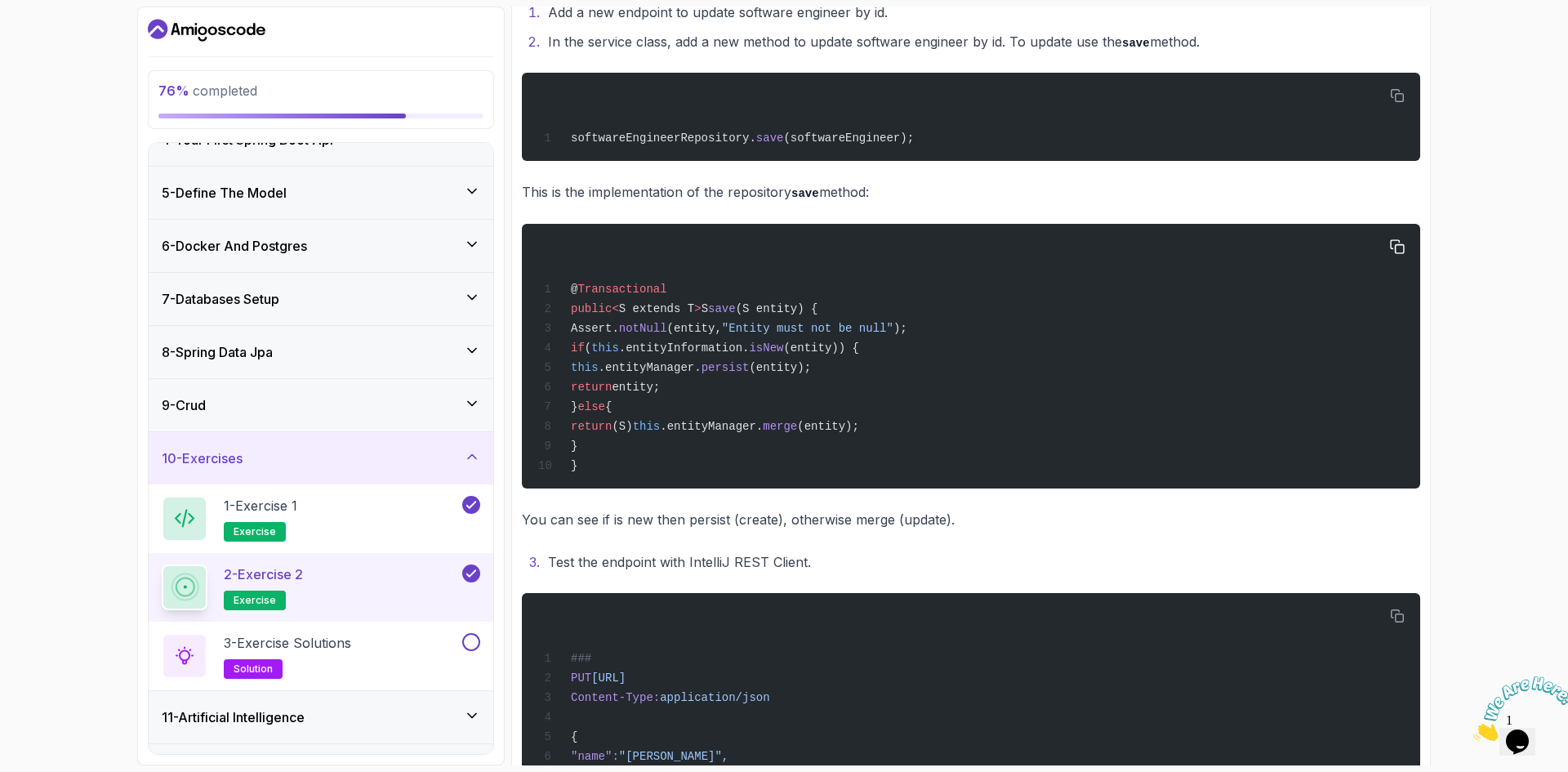
scroll to position [503, 0]
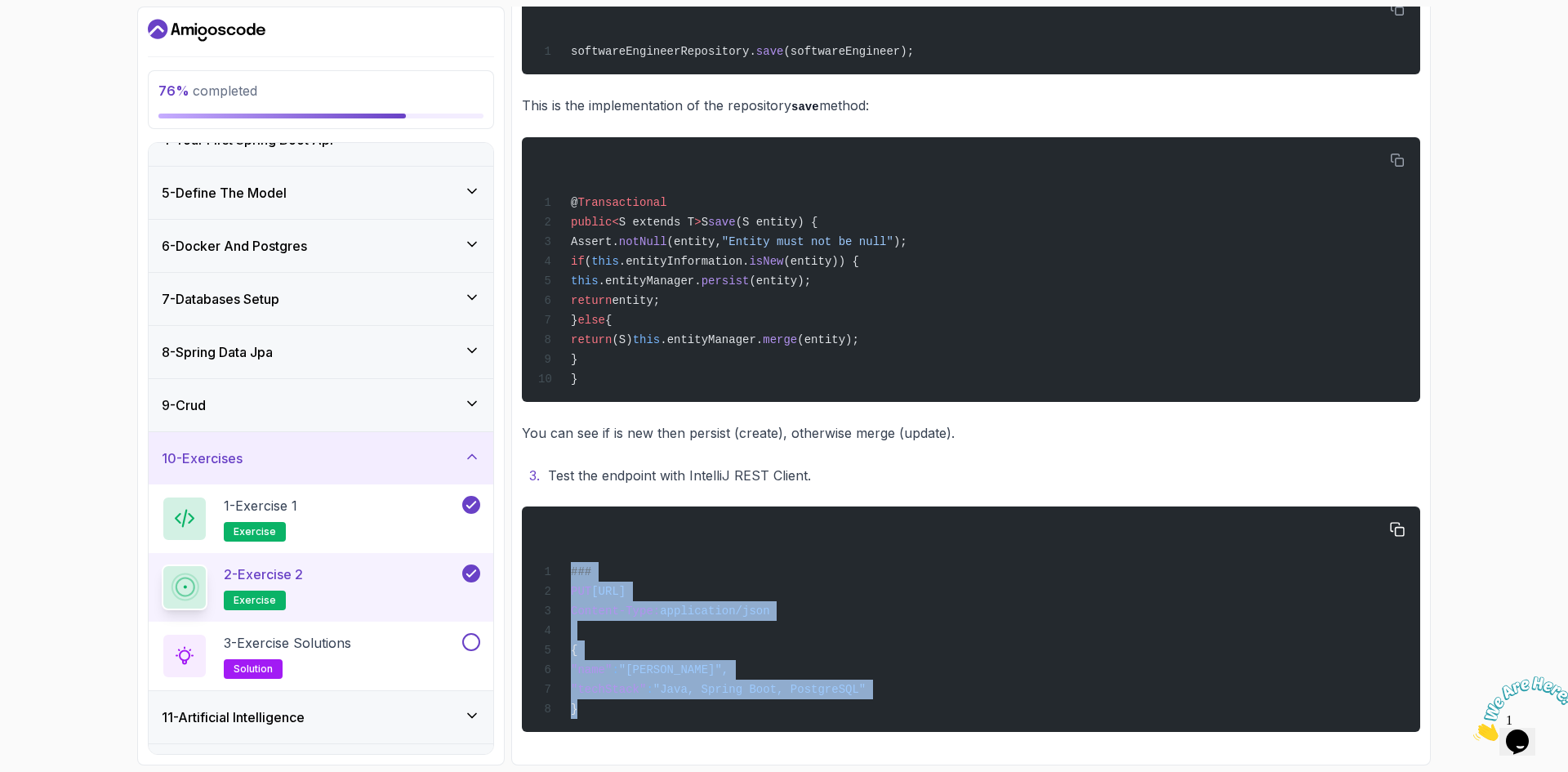
drag, startPoint x: 584, startPoint y: 716, endPoint x: 556, endPoint y: 558, distance: 160.5
click at [556, 558] on div "### PUT [URL] Content-Type: application/json { "name" : "[PERSON_NAME]", "techS…" at bounding box center [971, 619] width 873 height 206
copy code "### PUT [URL] Content-Type: application/json { "name" : "[PERSON_NAME]", "techS…"
click at [333, 524] on div "1 - Exercise 1 exercise" at bounding box center [310, 519] width 297 height 46
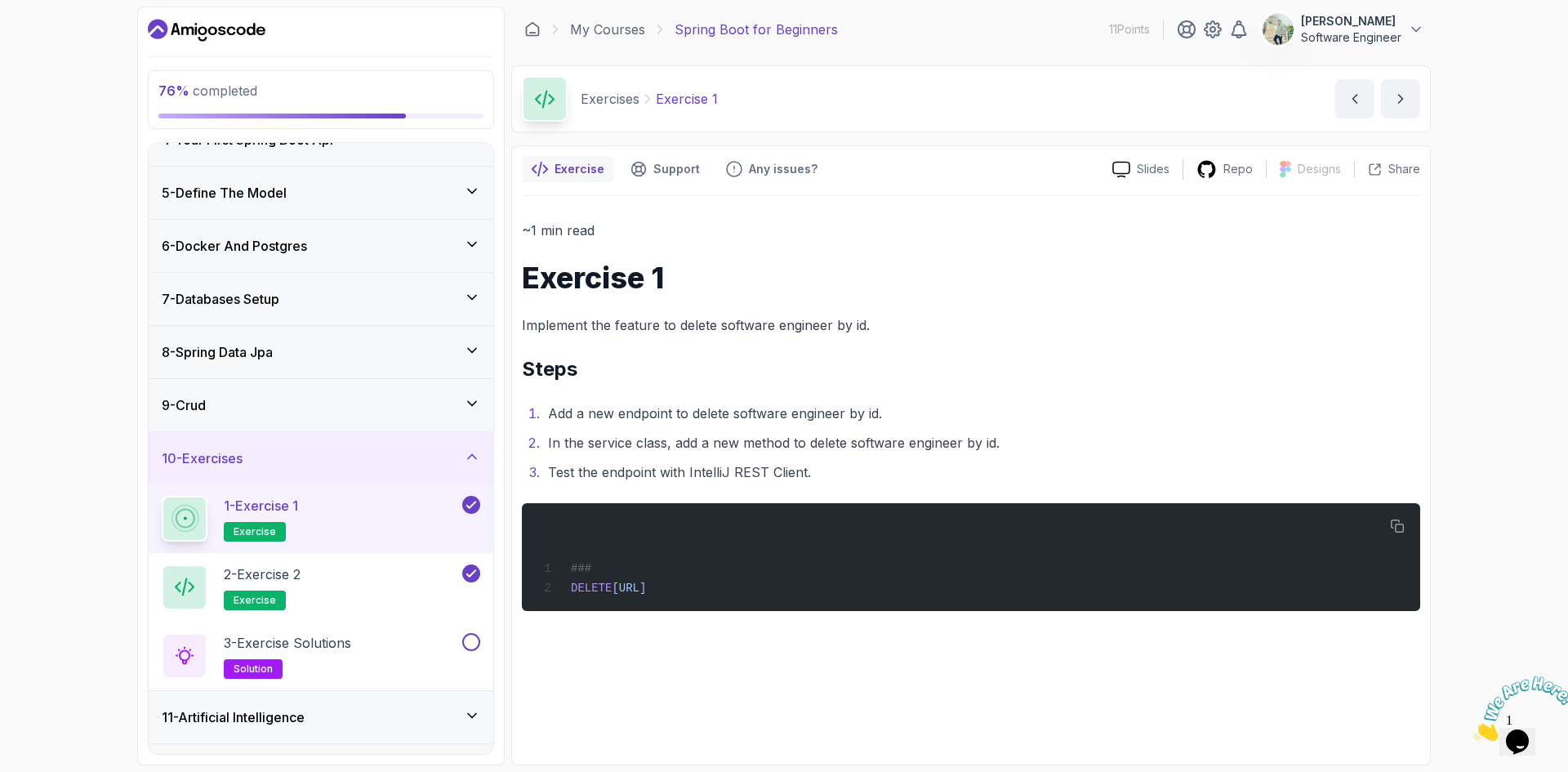
drag, startPoint x: 775, startPoint y: 587, endPoint x: 519, endPoint y: 562, distance: 257.2
click at [519, 562] on div "Exercise Support Any issues? Slides Repo Designs Design not available Share ~1 …" at bounding box center [971, 456] width 920 height 620
copy code "### DELETE [URL]"
click at [379, 627] on div "3 - Exercise Solutions solution" at bounding box center [321, 656] width 345 height 68
click at [421, 642] on div "3 - Exercise Solutions solution" at bounding box center [310, 656] width 297 height 46
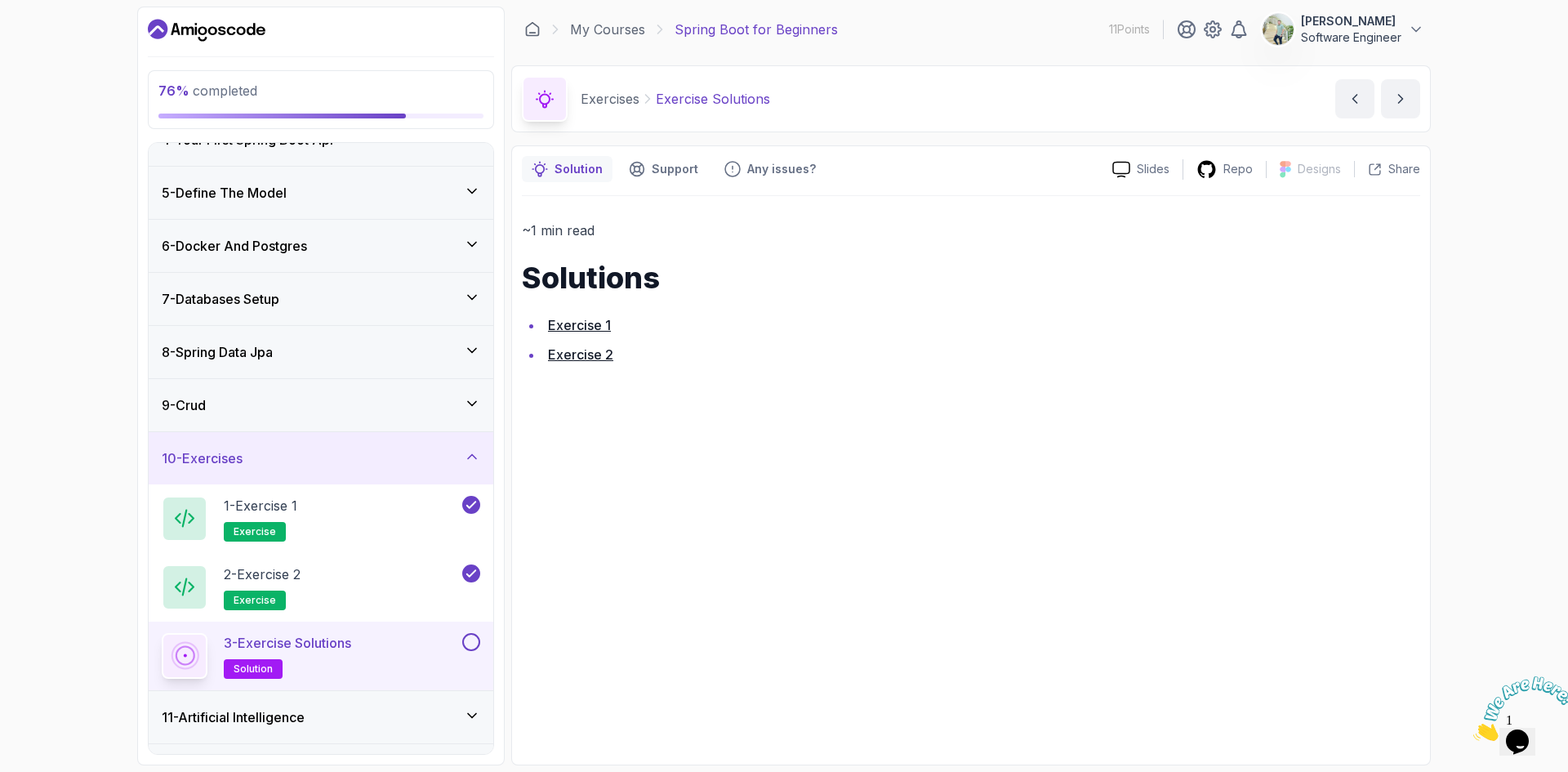
click at [477, 642] on button at bounding box center [471, 642] width 18 height 18
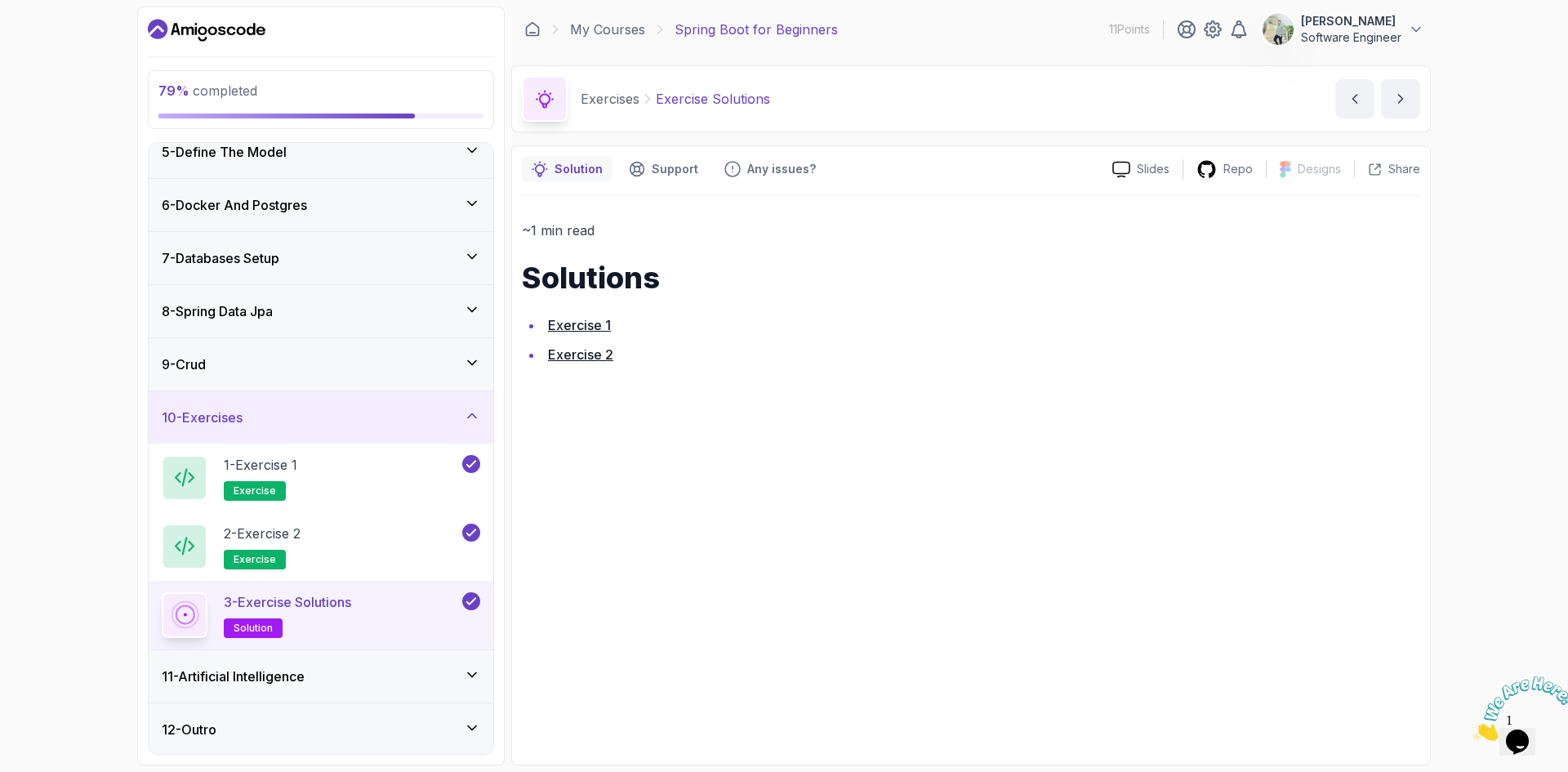
scroll to position [231, 0]
click at [324, 672] on div "11 - Artificial Intelligence" at bounding box center [321, 675] width 319 height 20
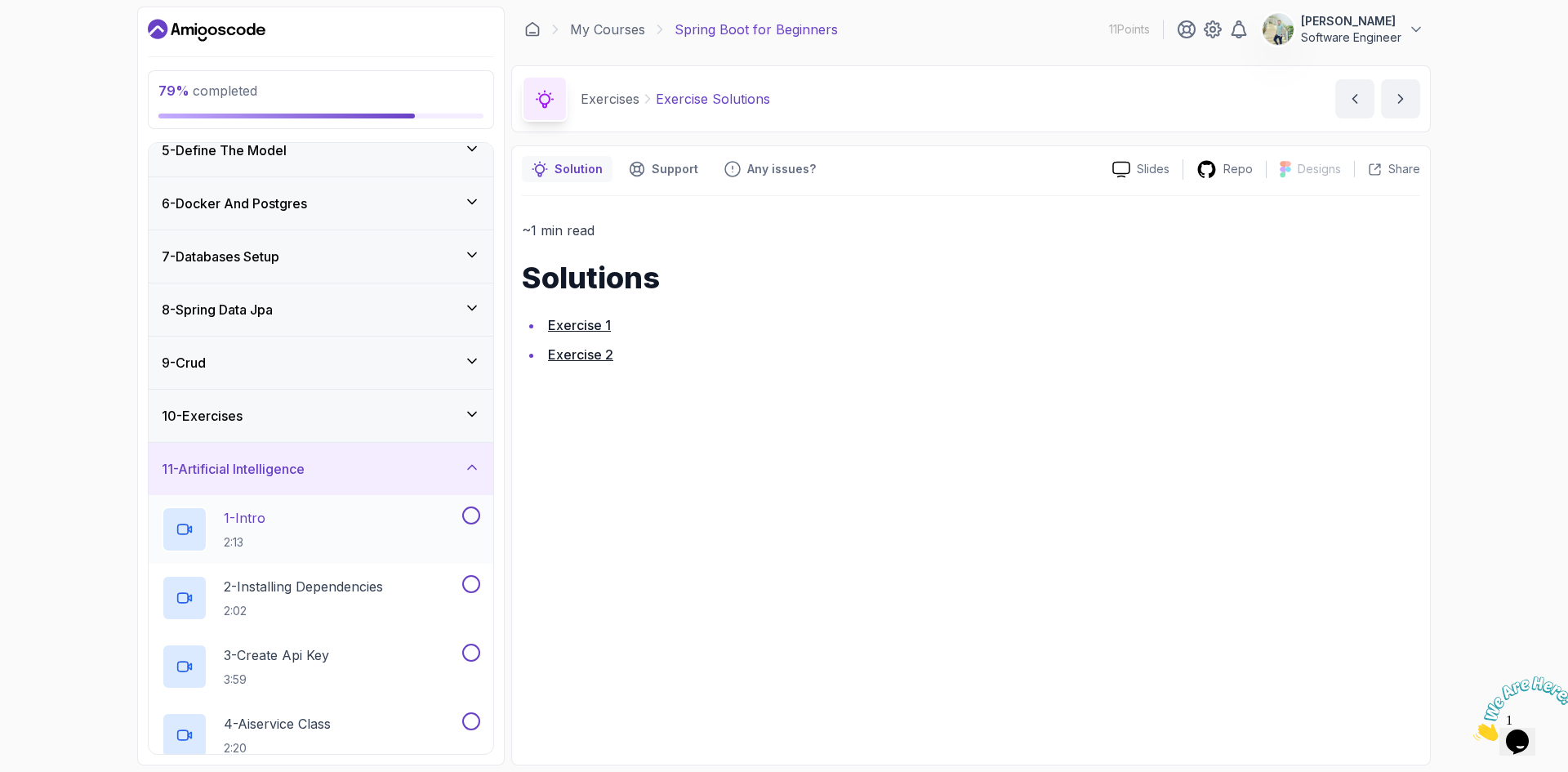
click at [299, 531] on div "1 - Intro 2:13" at bounding box center [310, 529] width 297 height 46
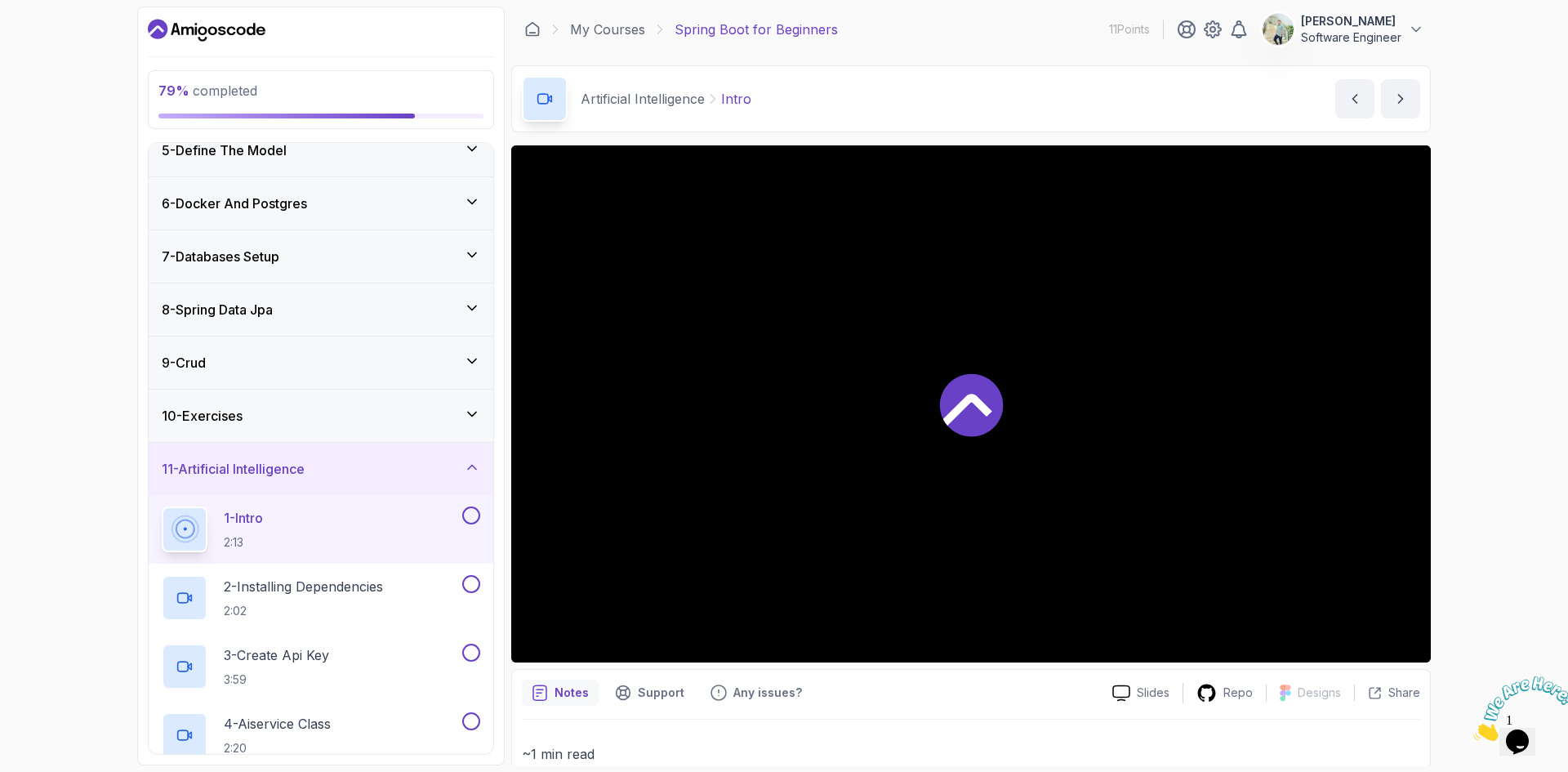
click at [983, 416] on icon at bounding box center [971, 404] width 62 height 62
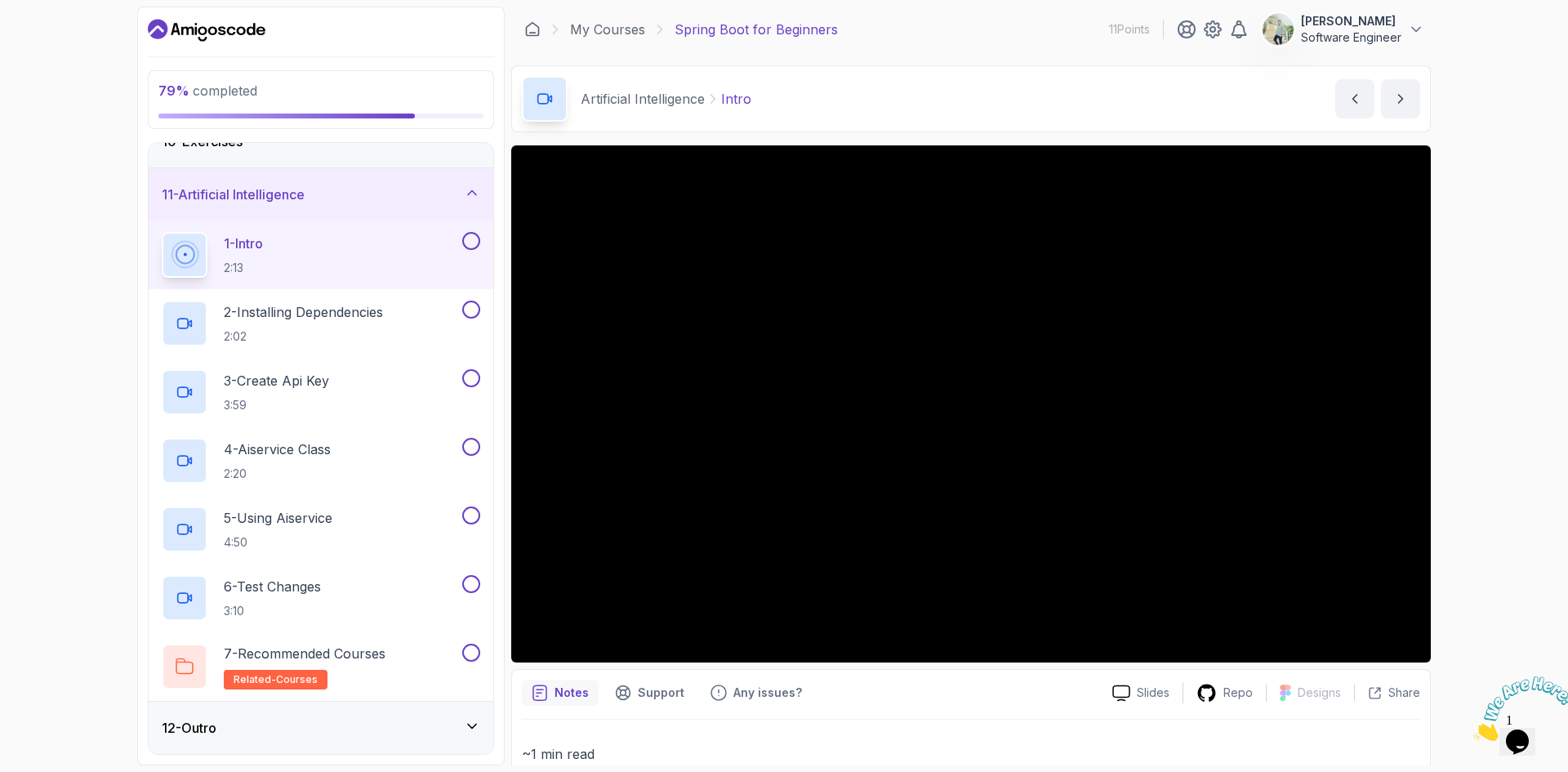
click at [328, 734] on div "12 - Outro" at bounding box center [321, 728] width 319 height 20
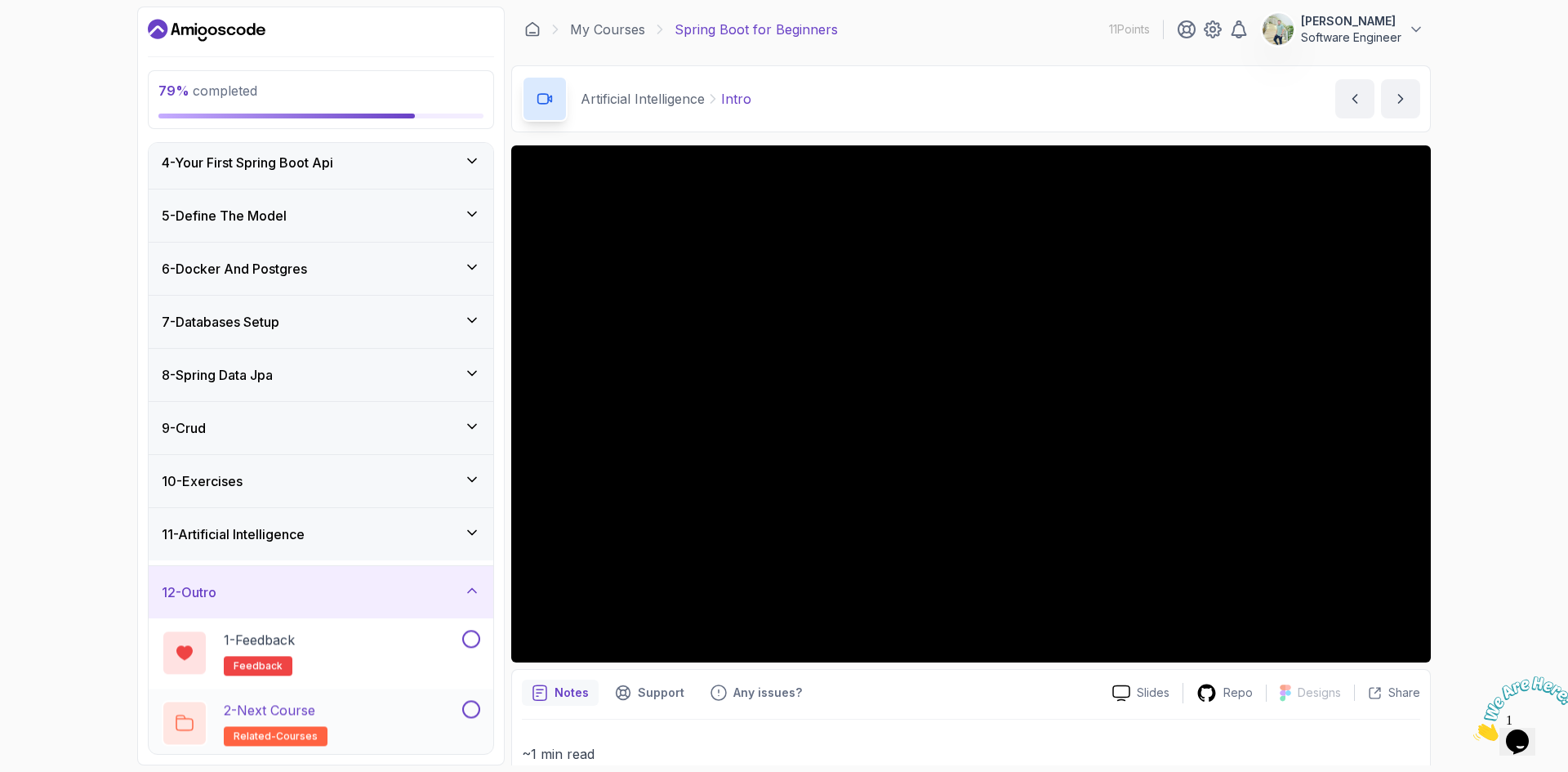
scroll to position [163, 0]
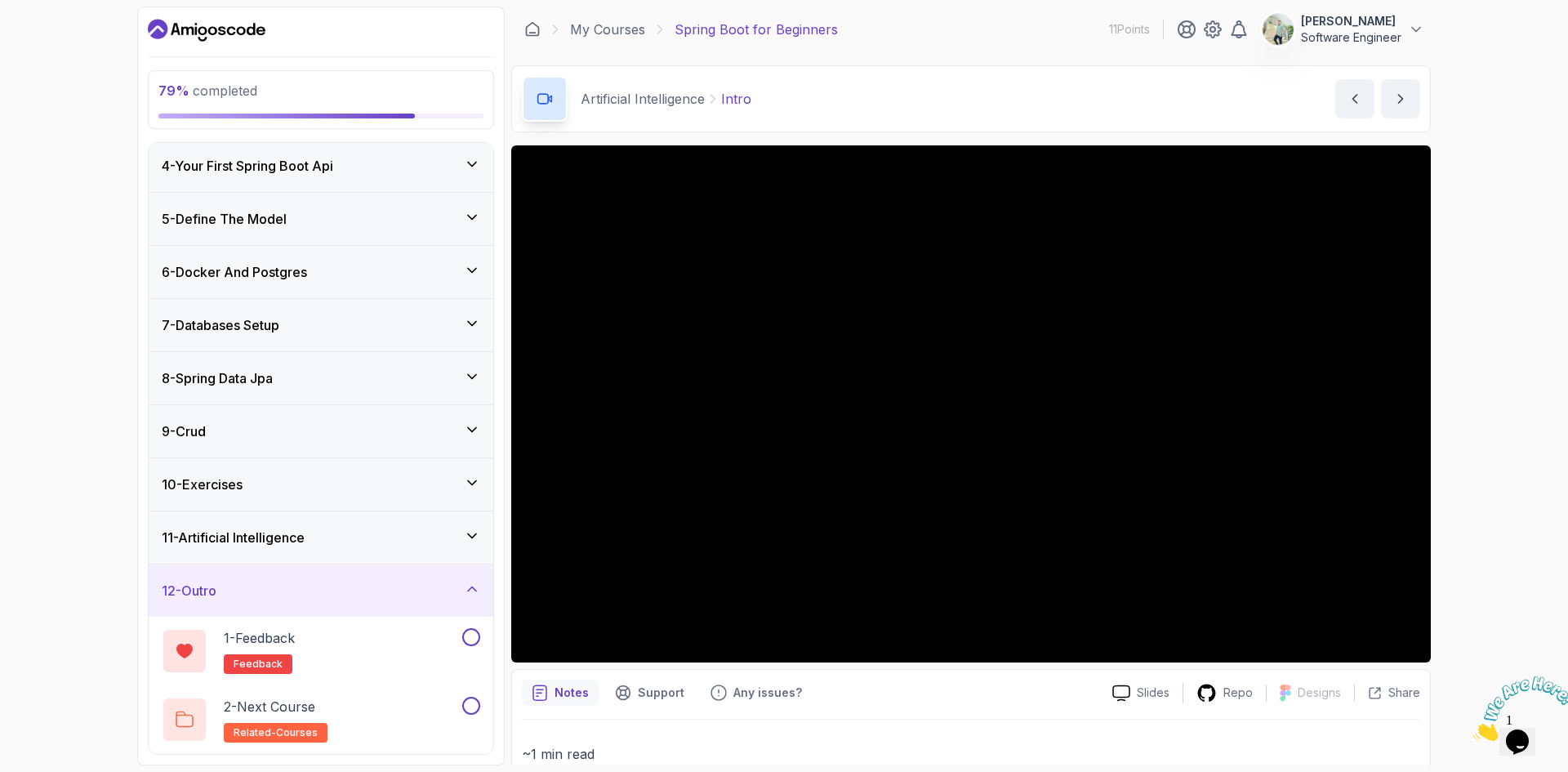
click at [345, 540] on div "11 - Artificial Intelligence" at bounding box center [321, 538] width 319 height 20
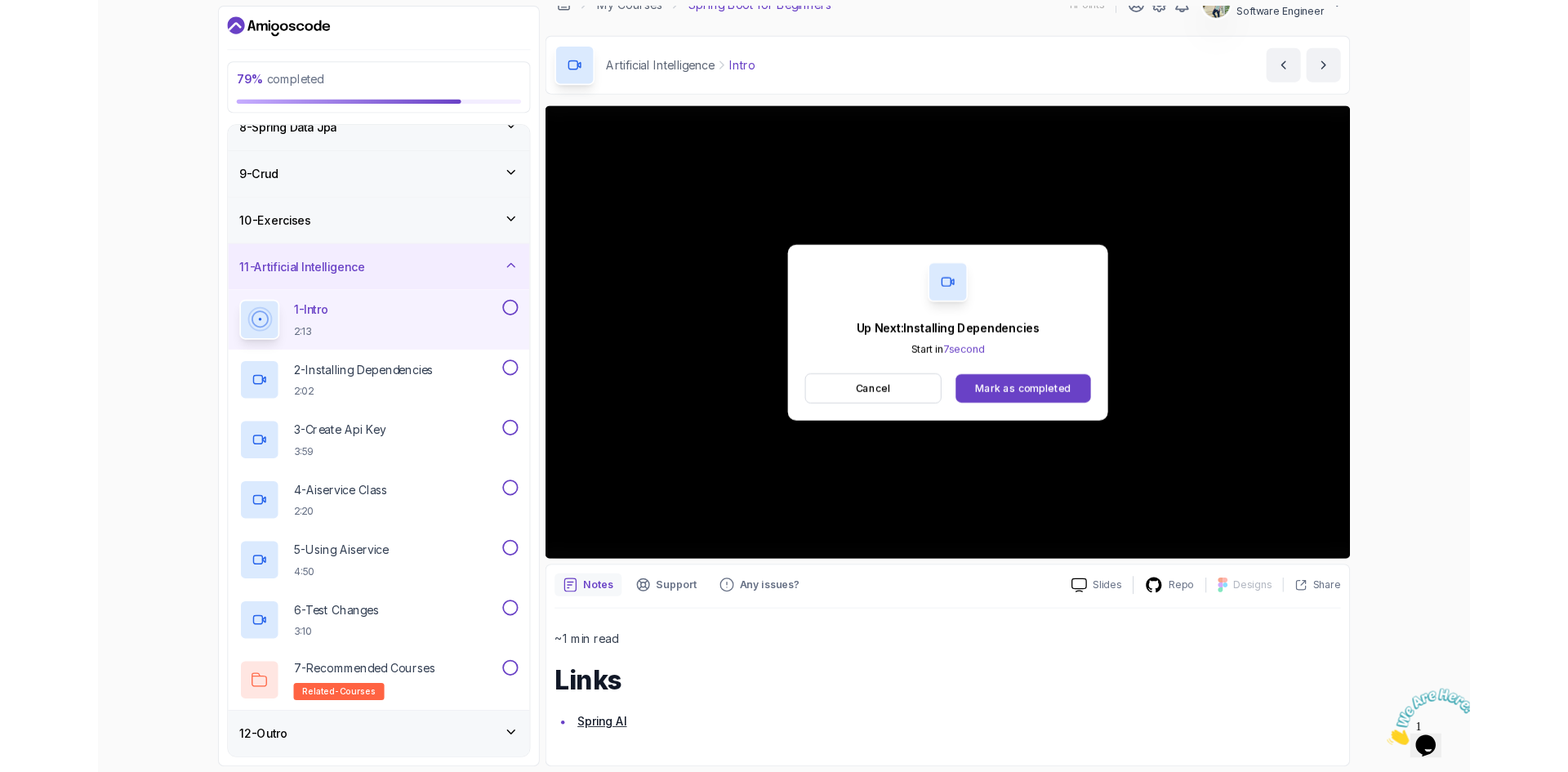
scroll to position [490, 0]
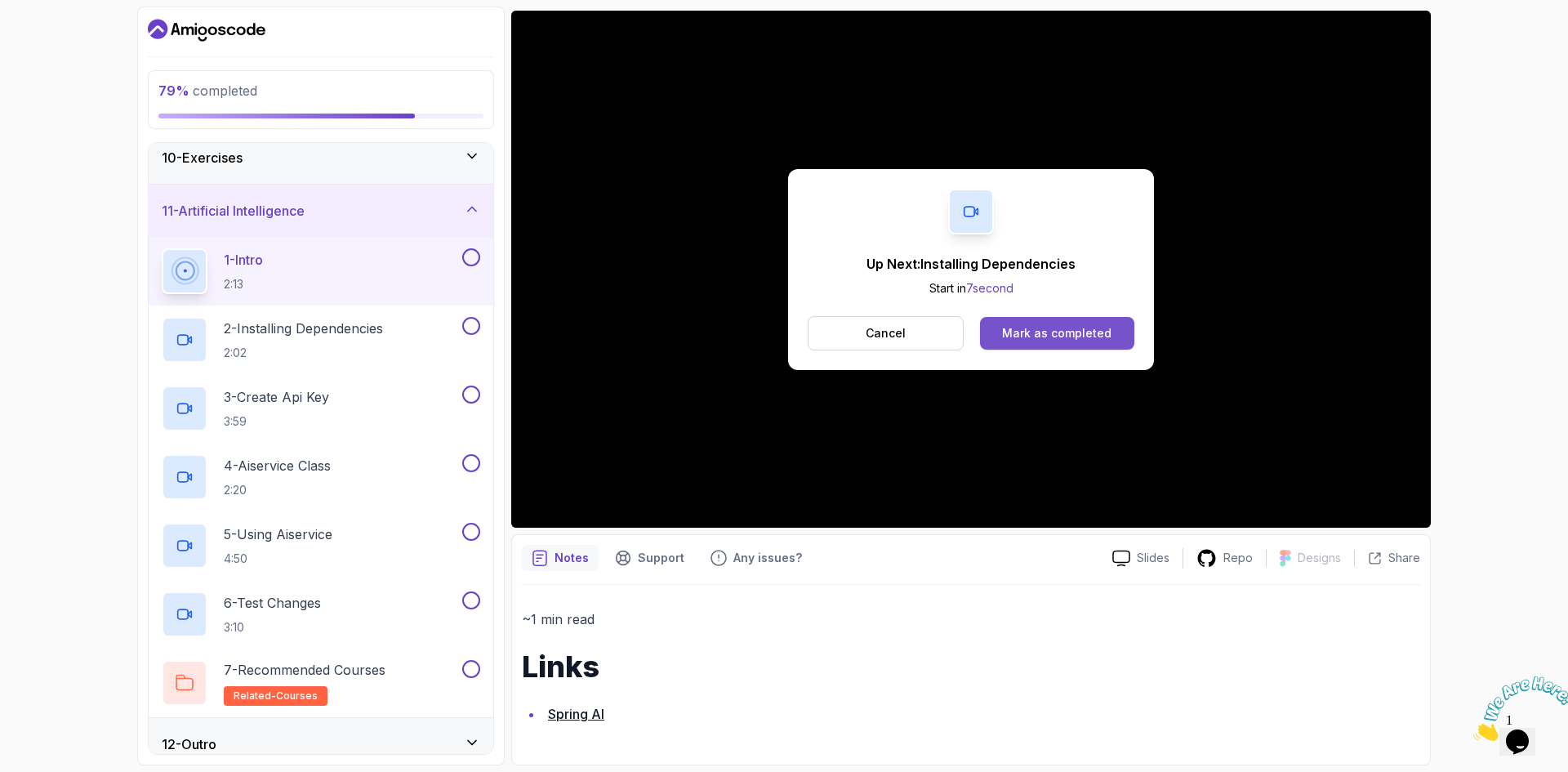
click at [1076, 324] on button "Mark as completed" at bounding box center [1058, 333] width 155 height 33
